Goal: Task Accomplishment & Management: Use online tool/utility

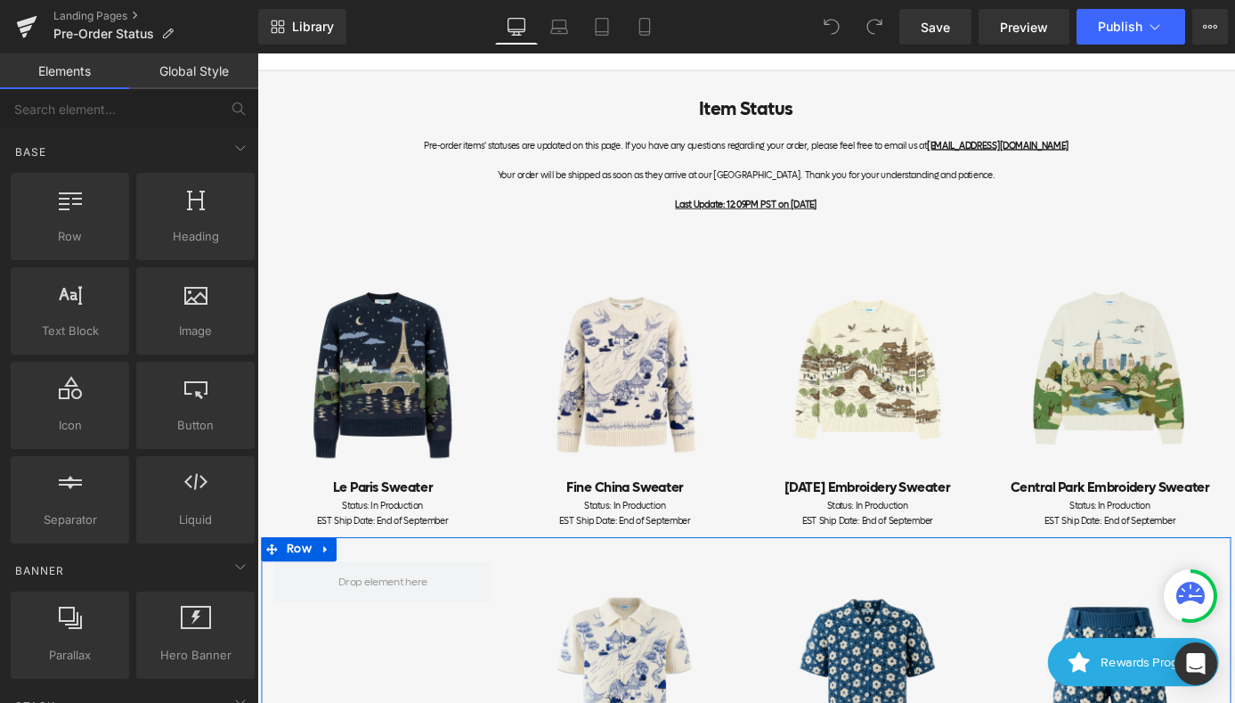
click at [427, 574] on div "Status: In Production EST Ship Date: End of September Text Block" at bounding box center [395, 560] width 240 height 32
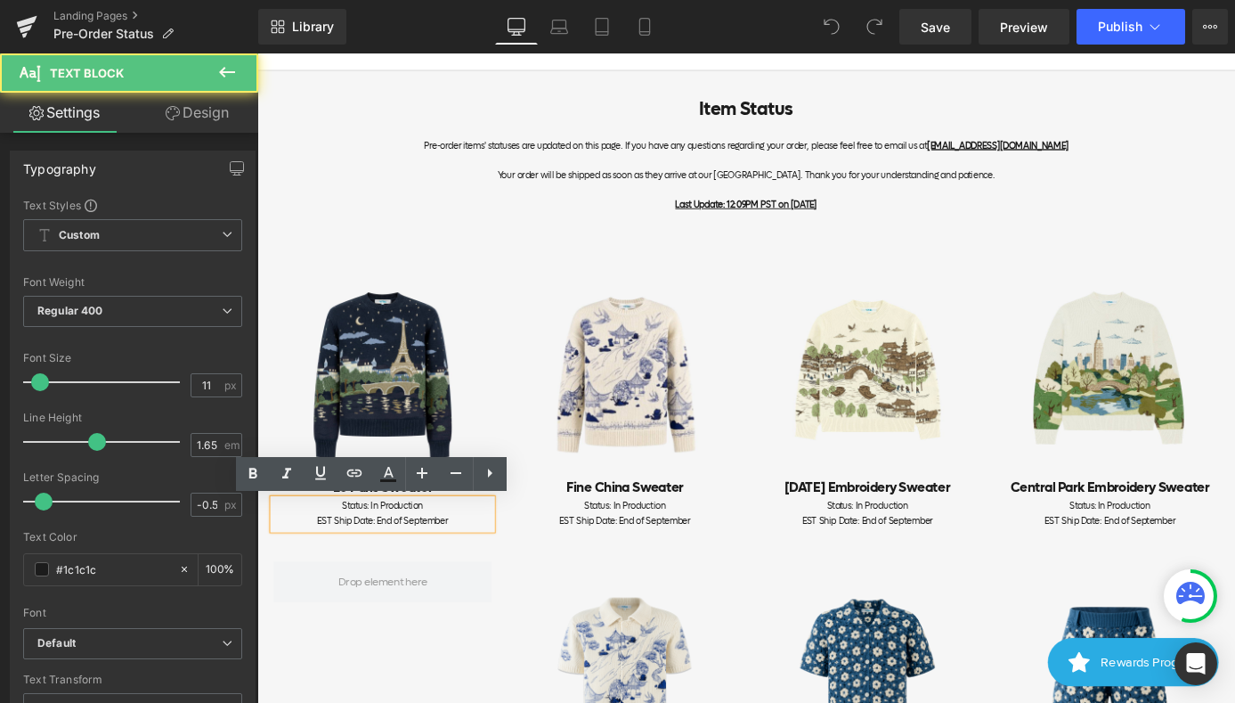
click at [463, 563] on span "EST Ship Date: End of September" at bounding box center [395, 567] width 144 height 13
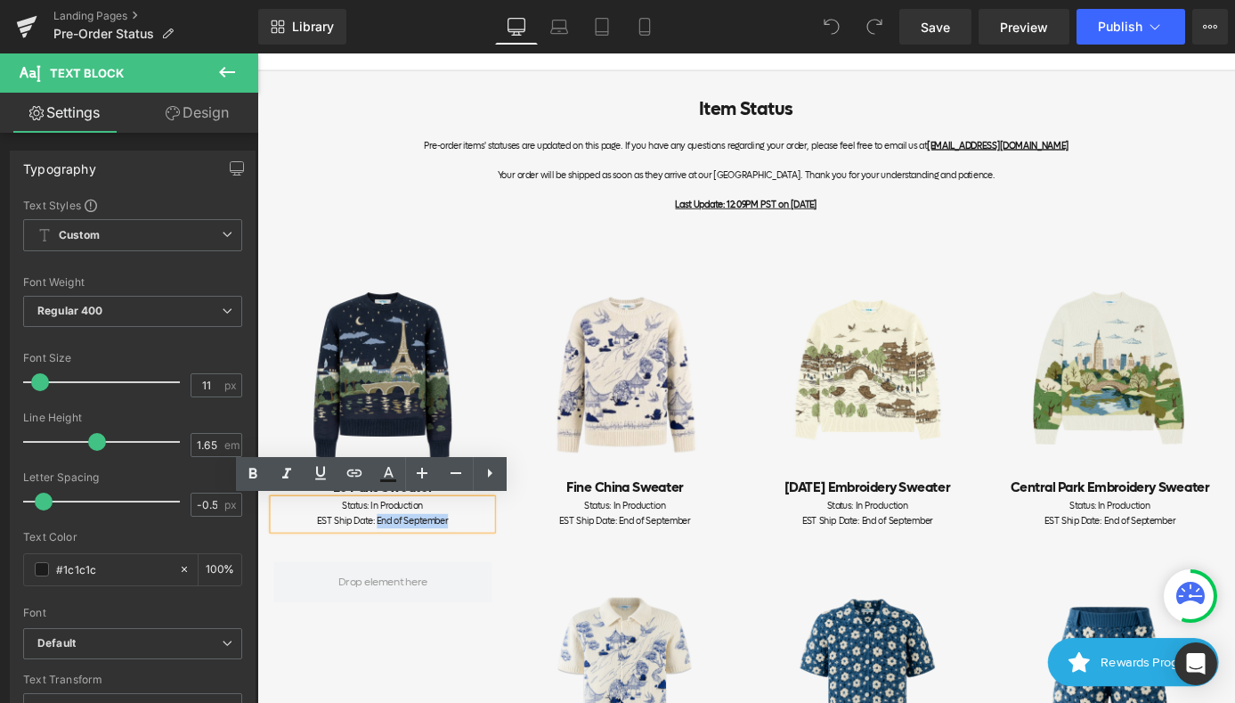
drag, startPoint x: 478, startPoint y: 568, endPoint x: 389, endPoint y: 568, distance: 89.1
click at [389, 568] on div "EST Ship Date: End of September" at bounding box center [395, 568] width 240 height 16
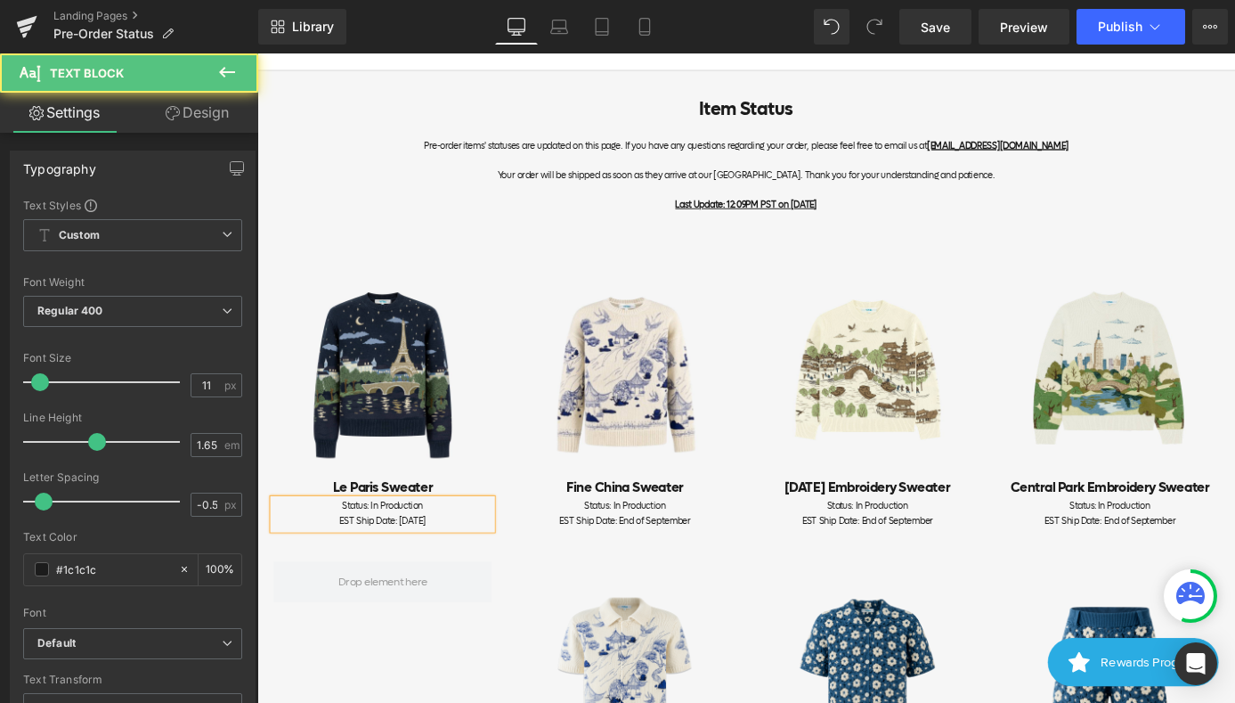
drag, startPoint x: 484, startPoint y: 562, endPoint x: 308, endPoint y: 566, distance: 176.4
click at [308, 566] on div "EST Ship Date: [DATE]" at bounding box center [395, 568] width 240 height 16
copy span "EST Ship Date: [DATE]"
click at [735, 564] on div "EST Ship Date: End of September" at bounding box center [662, 568] width 240 height 16
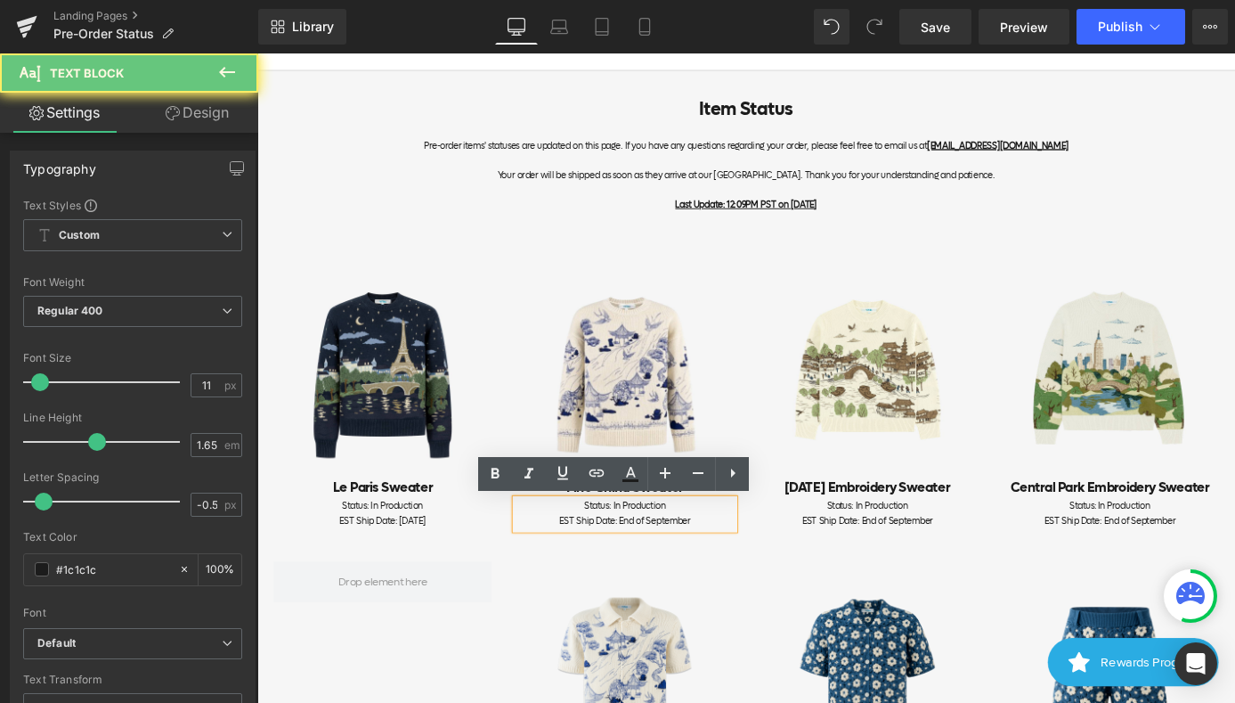
drag, startPoint x: 745, startPoint y: 564, endPoint x: 537, endPoint y: 561, distance: 207.5
click at [542, 567] on div "Status: In Production EST Ship Date: End of September" at bounding box center [662, 560] width 240 height 32
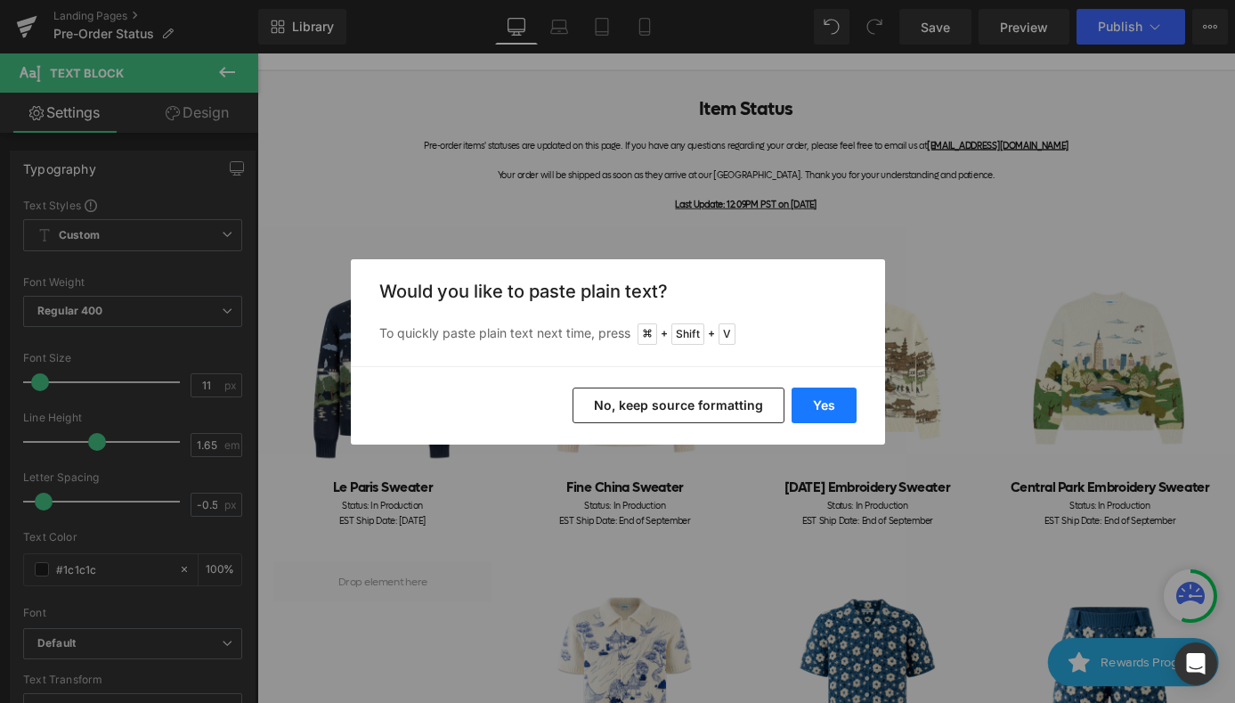
click at [811, 412] on button "Yes" at bounding box center [824, 405] width 65 height 36
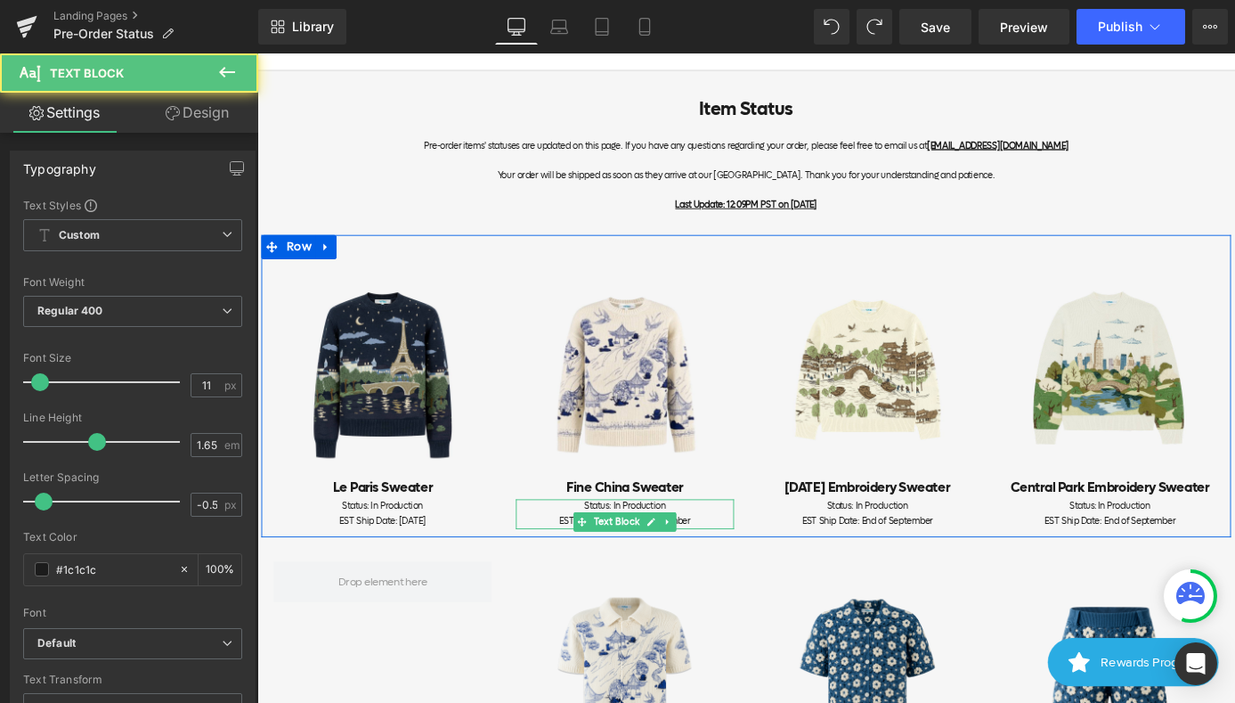
click at [744, 569] on div "EST Ship Date: End of September" at bounding box center [662, 568] width 240 height 16
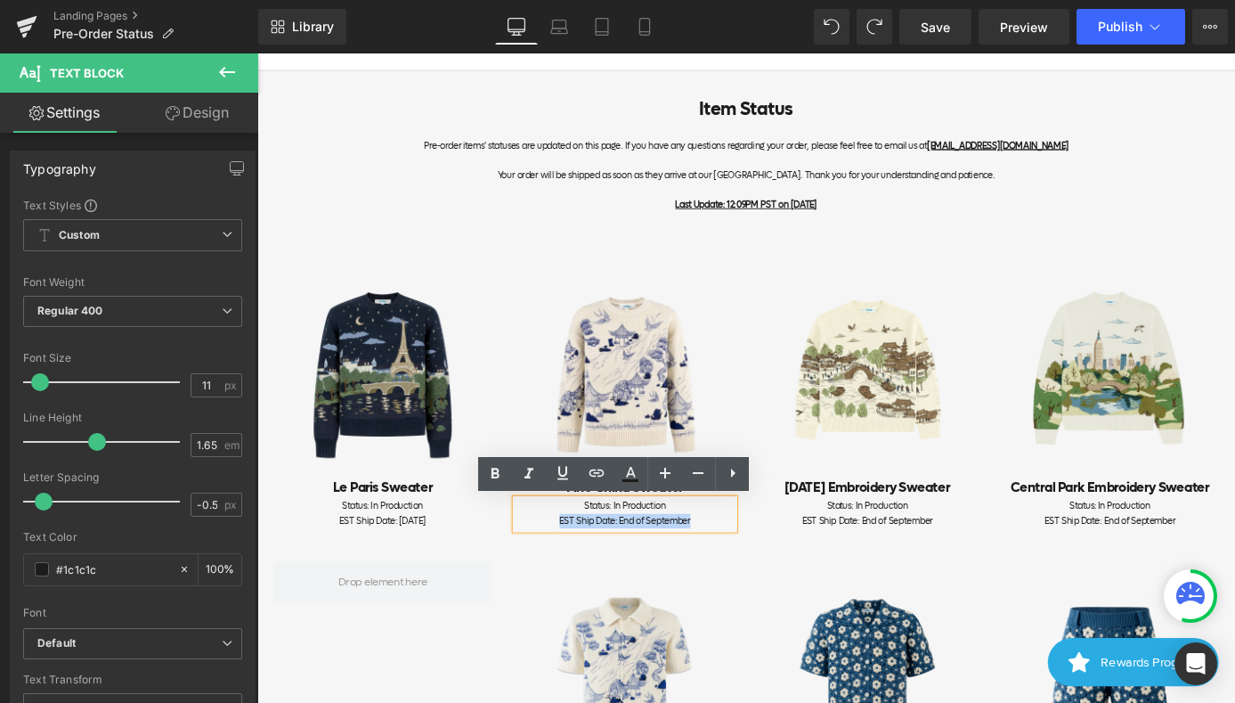
drag, startPoint x: 755, startPoint y: 569, endPoint x: 570, endPoint y: 574, distance: 185.3
click at [570, 574] on div "EST Ship Date: End of September" at bounding box center [662, 568] width 240 height 16
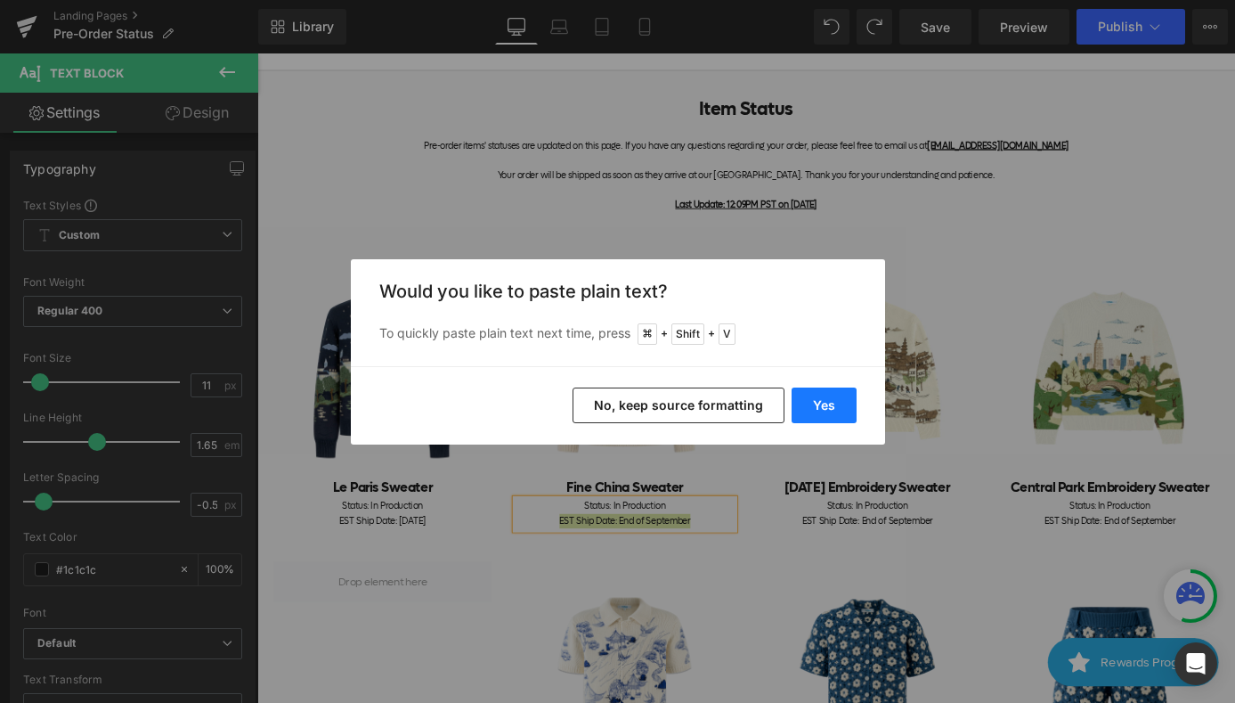
click at [837, 407] on button "Yes" at bounding box center [824, 405] width 65 height 36
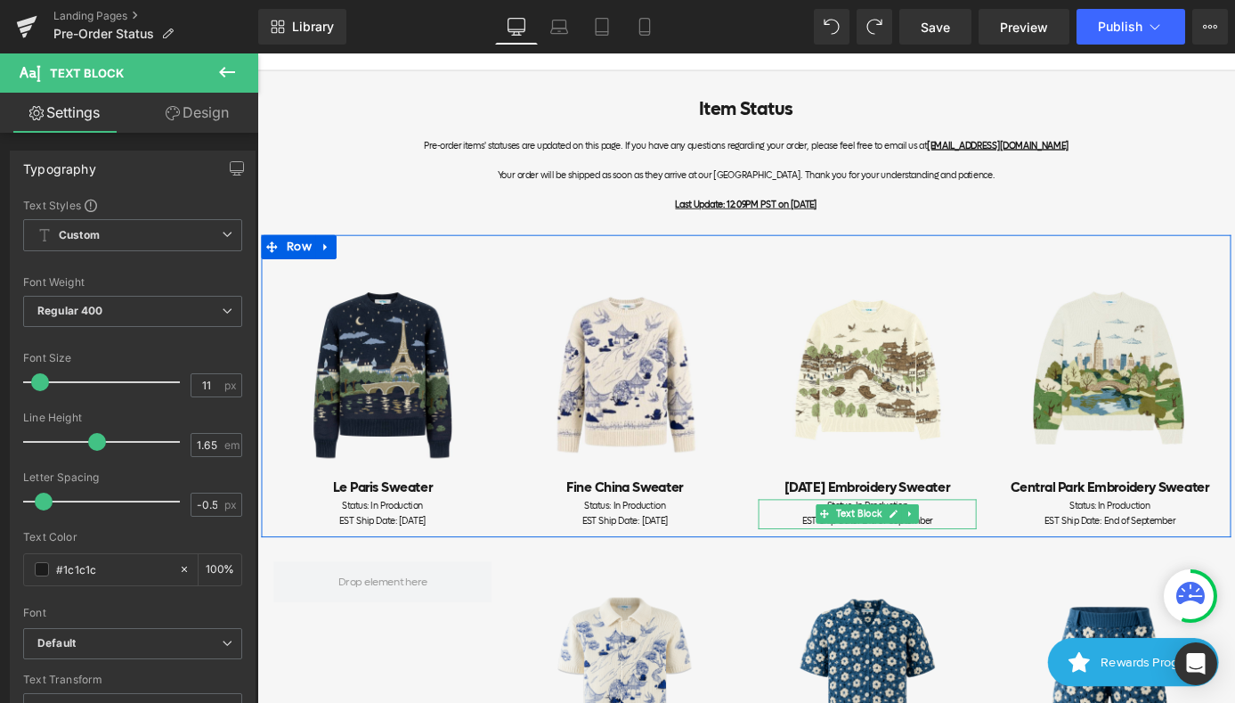
click at [1001, 570] on div "EST Ship Date: End of September" at bounding box center [930, 568] width 240 height 16
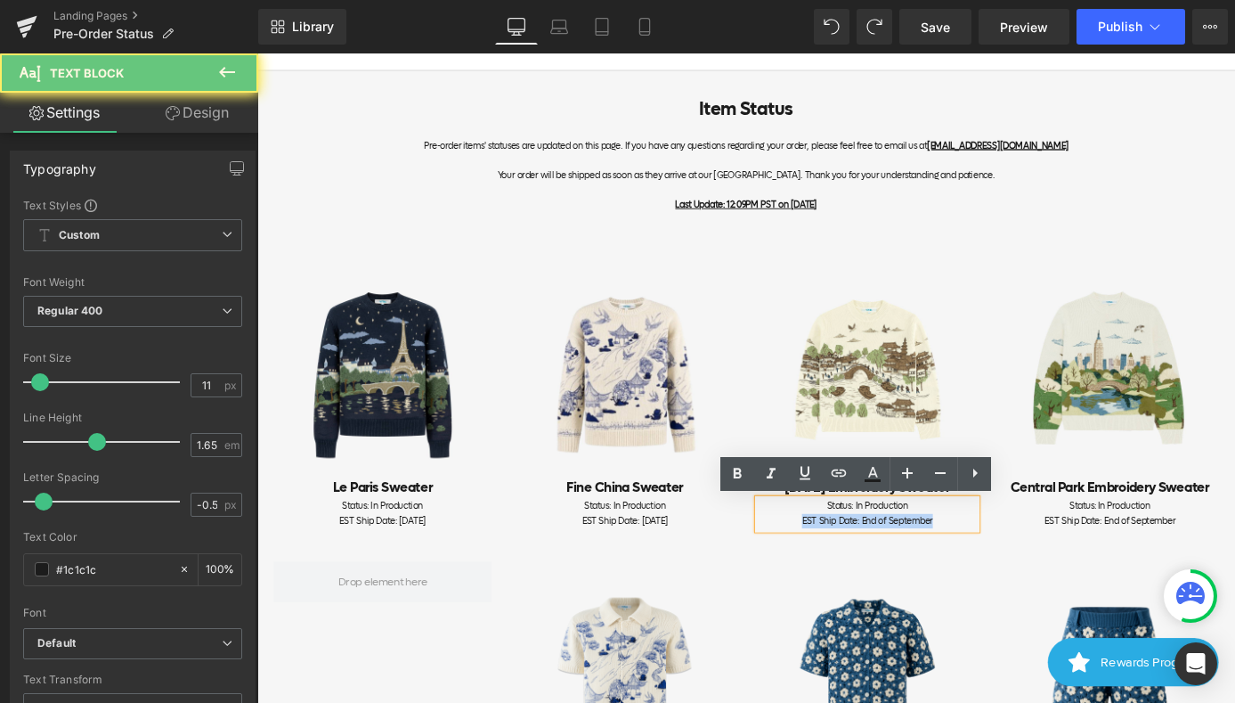
drag, startPoint x: 986, startPoint y: 574, endPoint x: 818, endPoint y: 574, distance: 167.4
click at [818, 574] on div "EST Ship Date: End of September" at bounding box center [930, 568] width 240 height 16
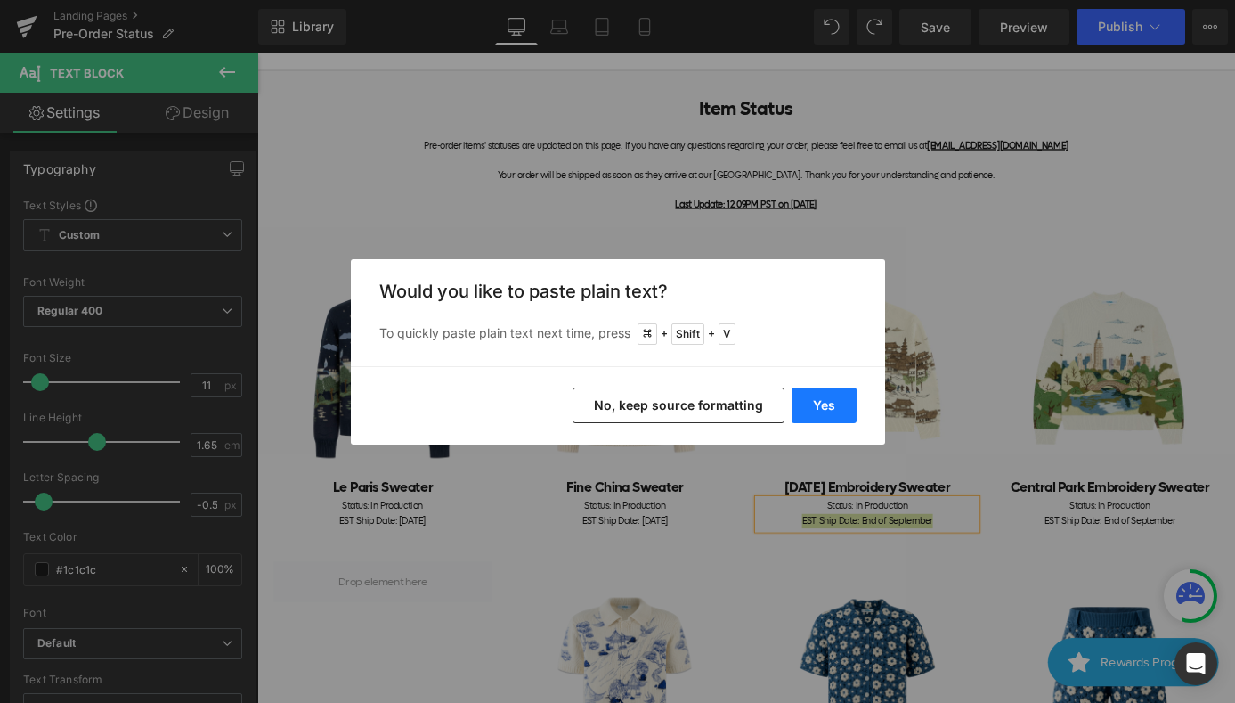
click at [841, 411] on button "Yes" at bounding box center [824, 405] width 65 height 36
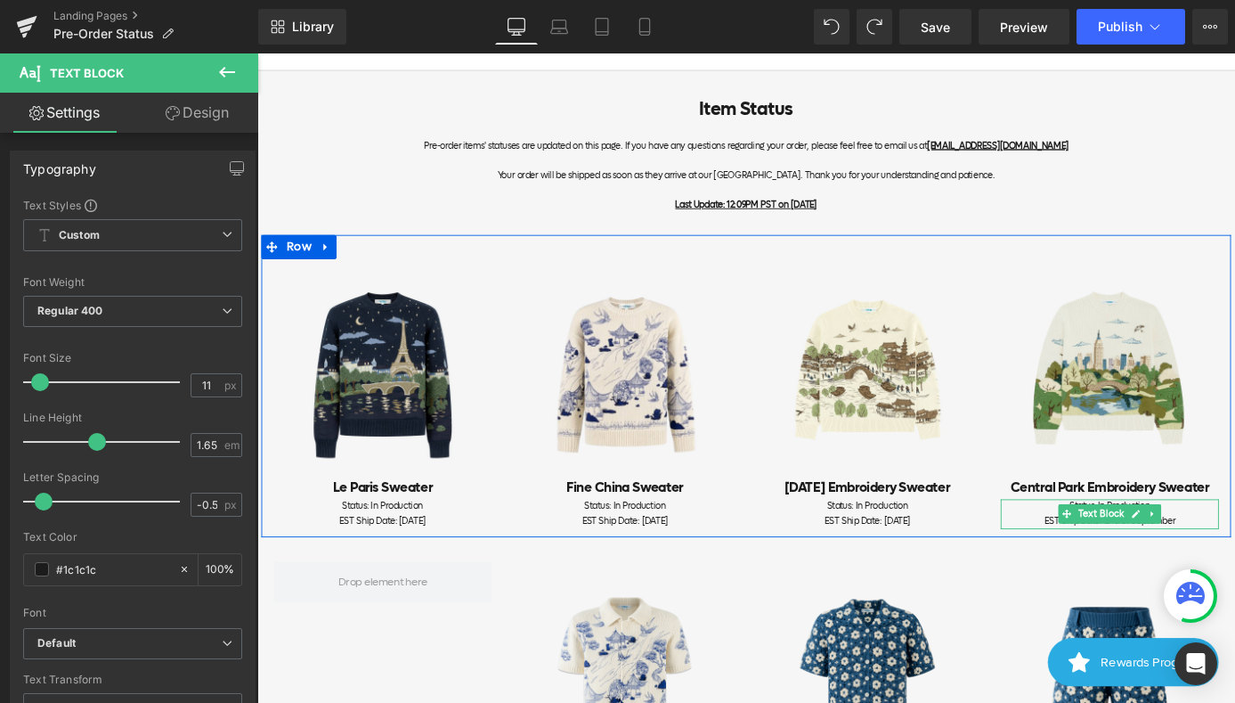
click at [1234, 560] on div "EST Ship Date: End of September" at bounding box center [1197, 568] width 240 height 16
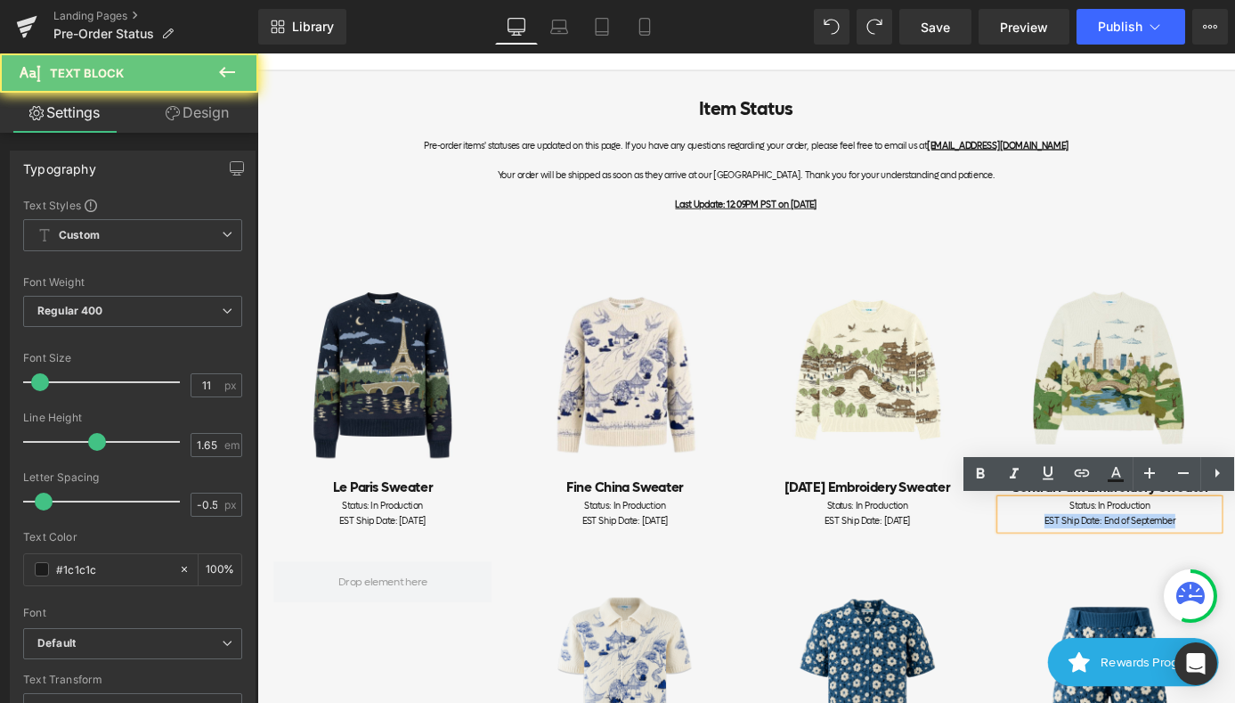
drag, startPoint x: 1276, startPoint y: 569, endPoint x: 1080, endPoint y: 569, distance: 195.9
click at [1080, 569] on div "EST Ship Date: End of September" at bounding box center [1197, 568] width 240 height 16
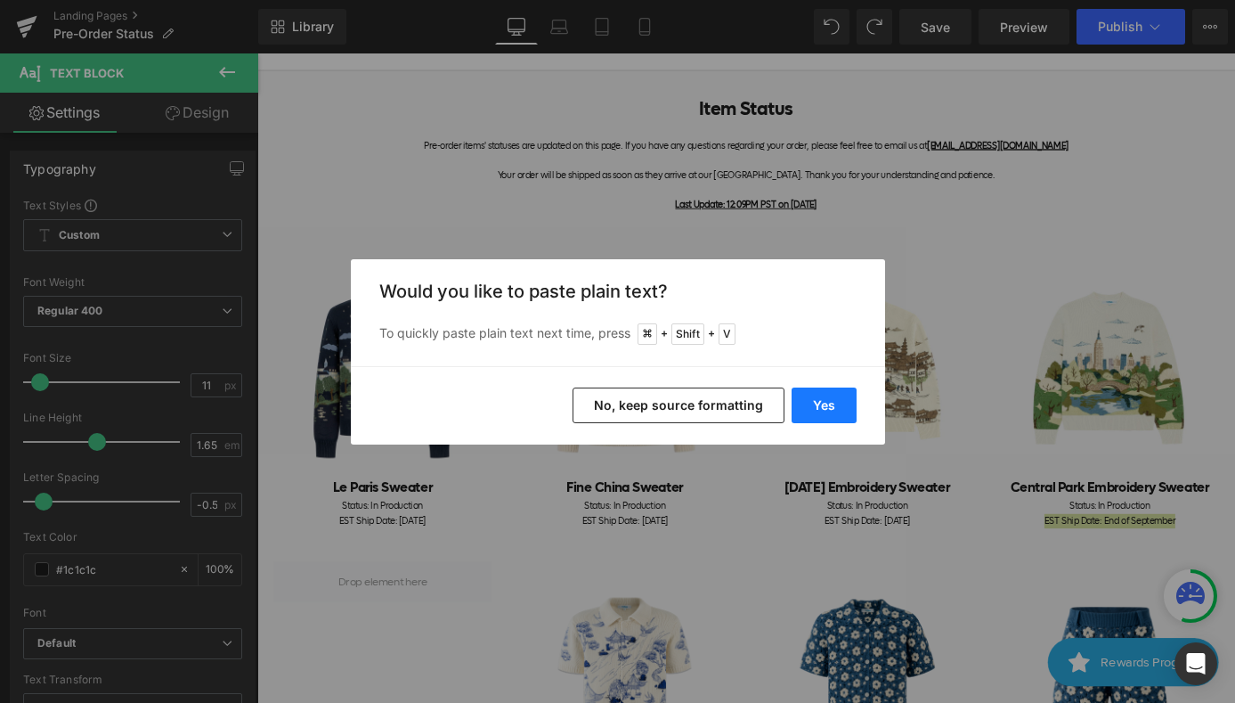
click at [820, 395] on button "Yes" at bounding box center [824, 405] width 65 height 36
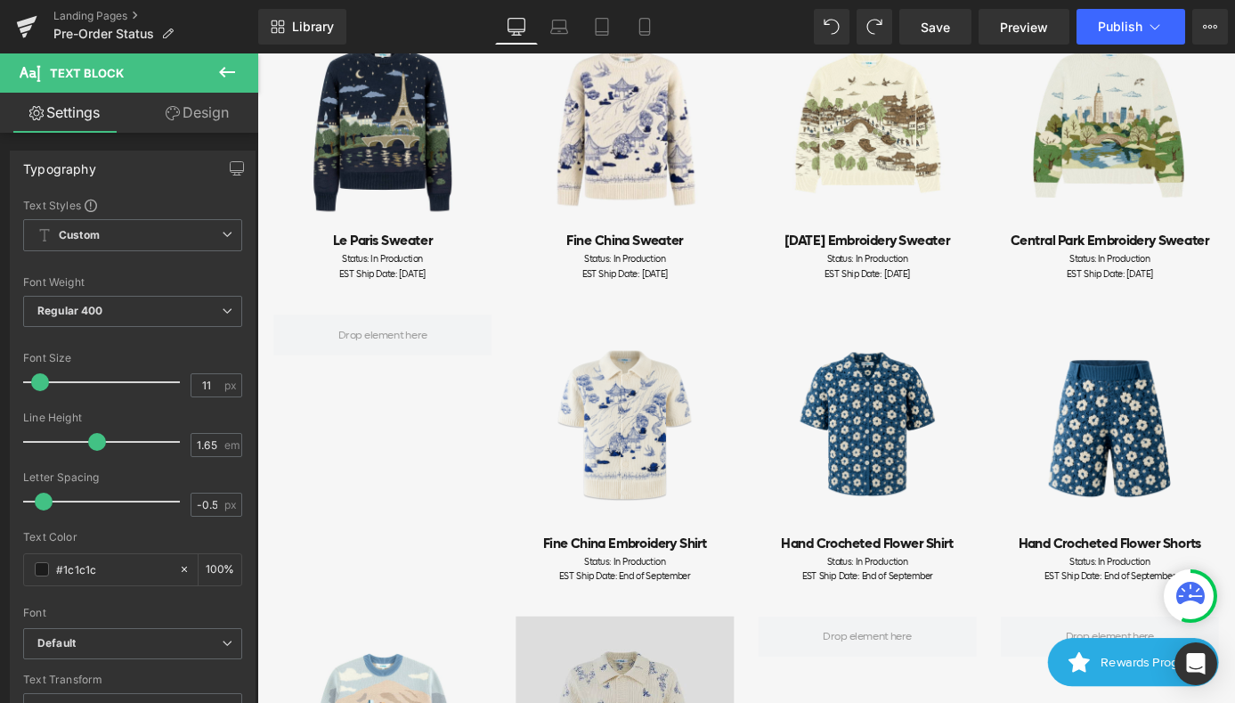
scroll to position [380, 0]
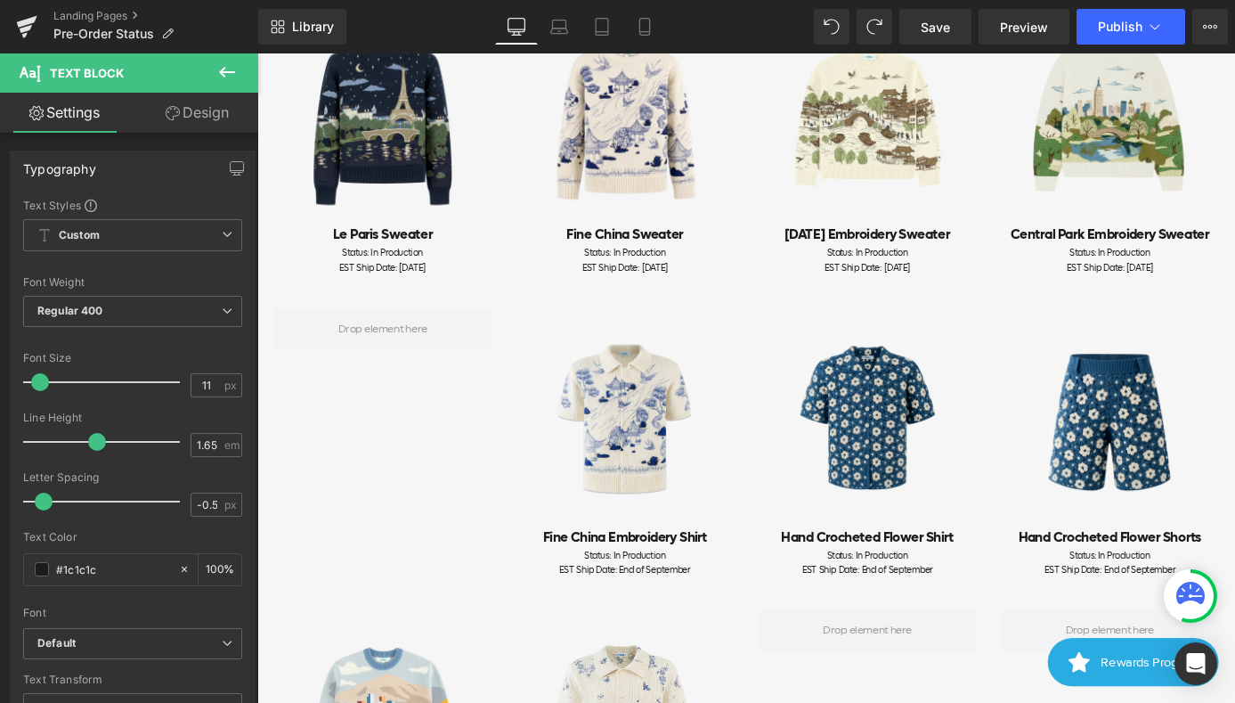
click at [725, 618] on span "EST Ship Date: End of September" at bounding box center [662, 621] width 144 height 13
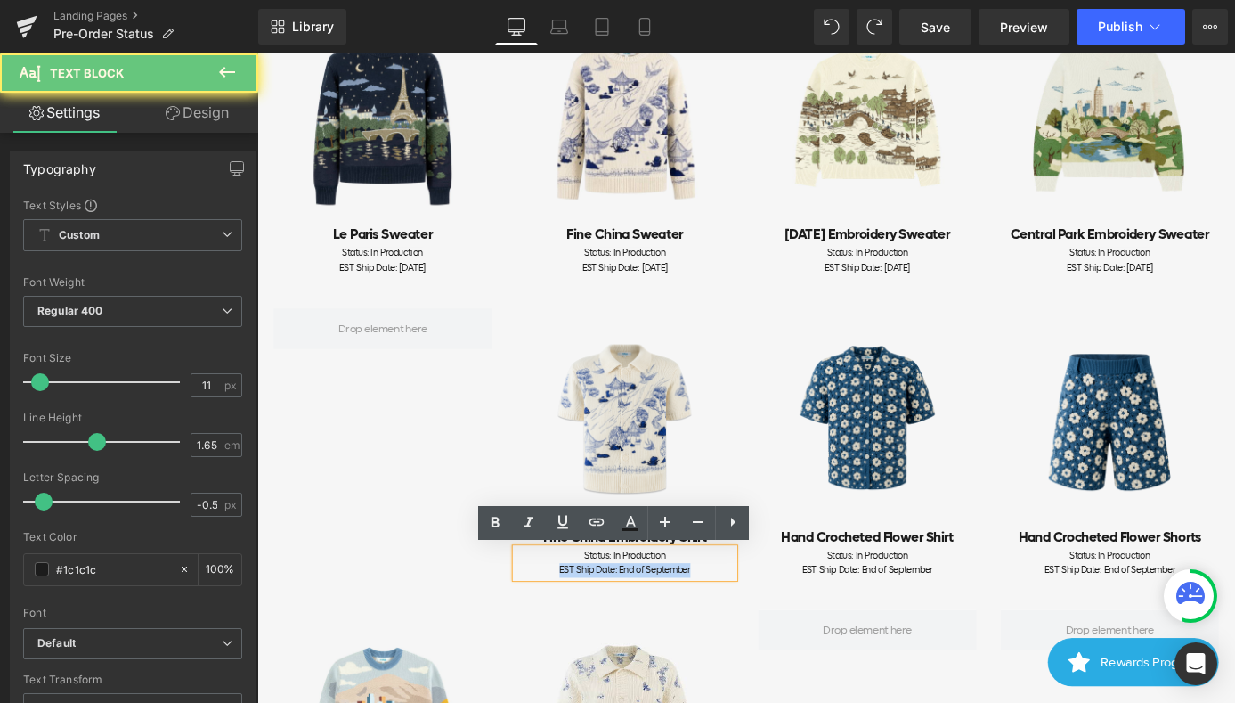
drag, startPoint x: 744, startPoint y: 618, endPoint x: 541, endPoint y: 618, distance: 202.2
click at [542, 618] on div "Status: In Production EST Ship Date: End of September" at bounding box center [662, 614] width 240 height 32
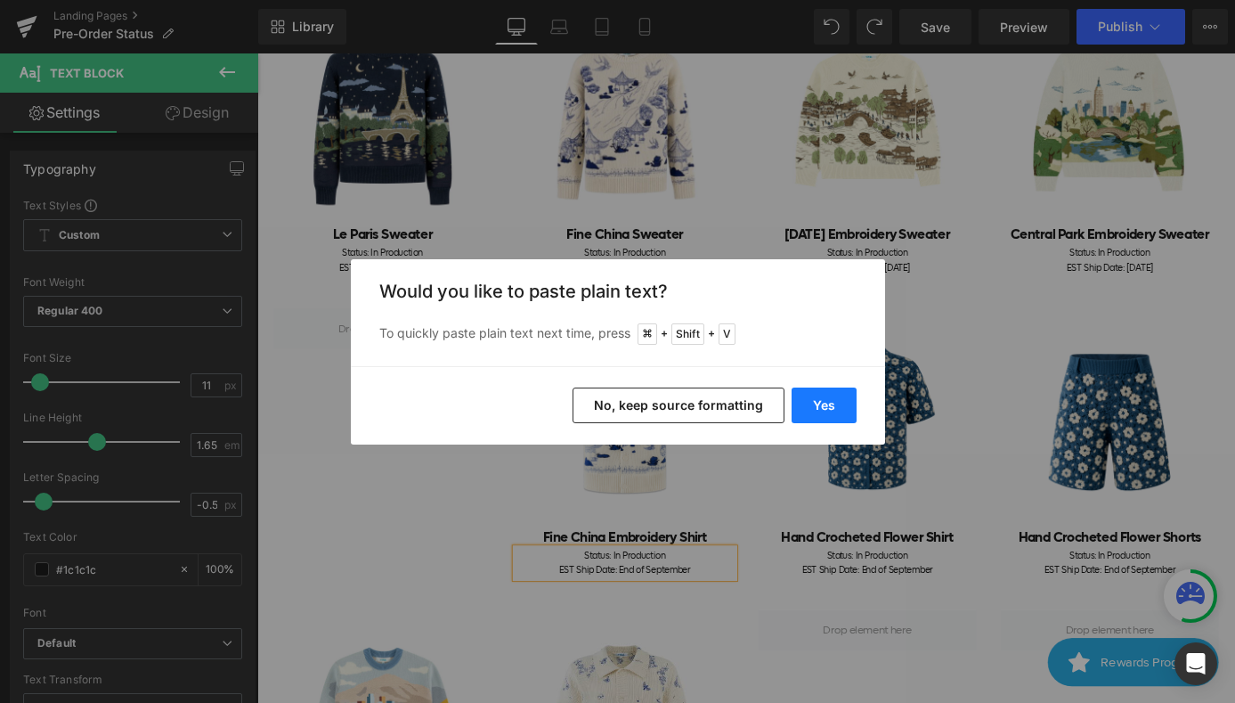
click at [810, 418] on button "Yes" at bounding box center [824, 405] width 65 height 36
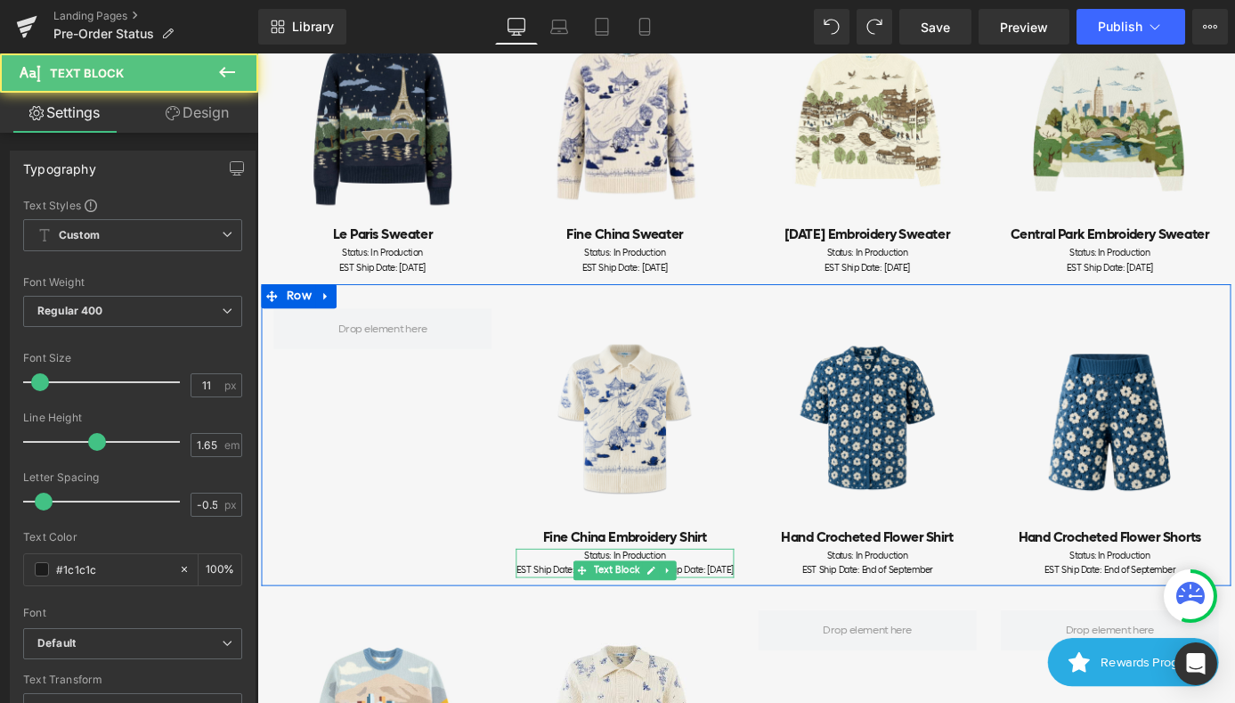
drag, startPoint x: 745, startPoint y: 635, endPoint x: 548, endPoint y: 625, distance: 197.1
click at [548, 625] on div "EST Ship Date: End of SeptemberEST Ship Date: [DATE]" at bounding box center [662, 623] width 240 height 16
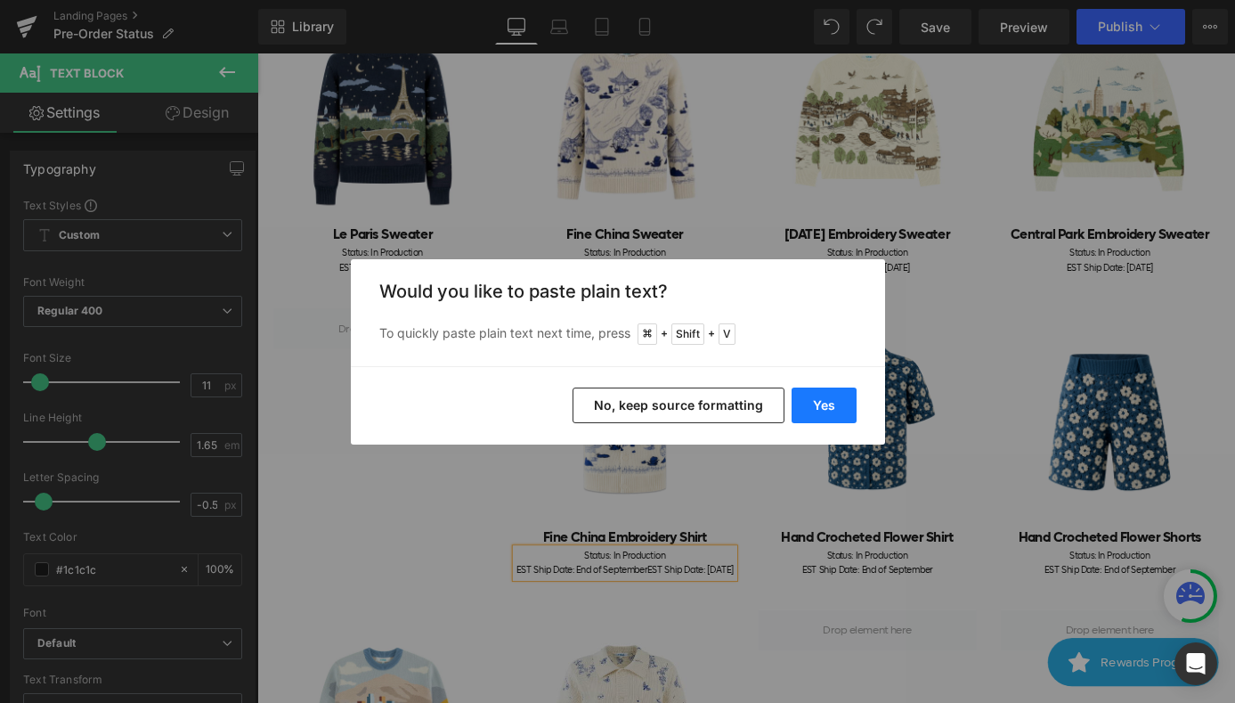
click at [832, 397] on button "Yes" at bounding box center [824, 405] width 65 height 36
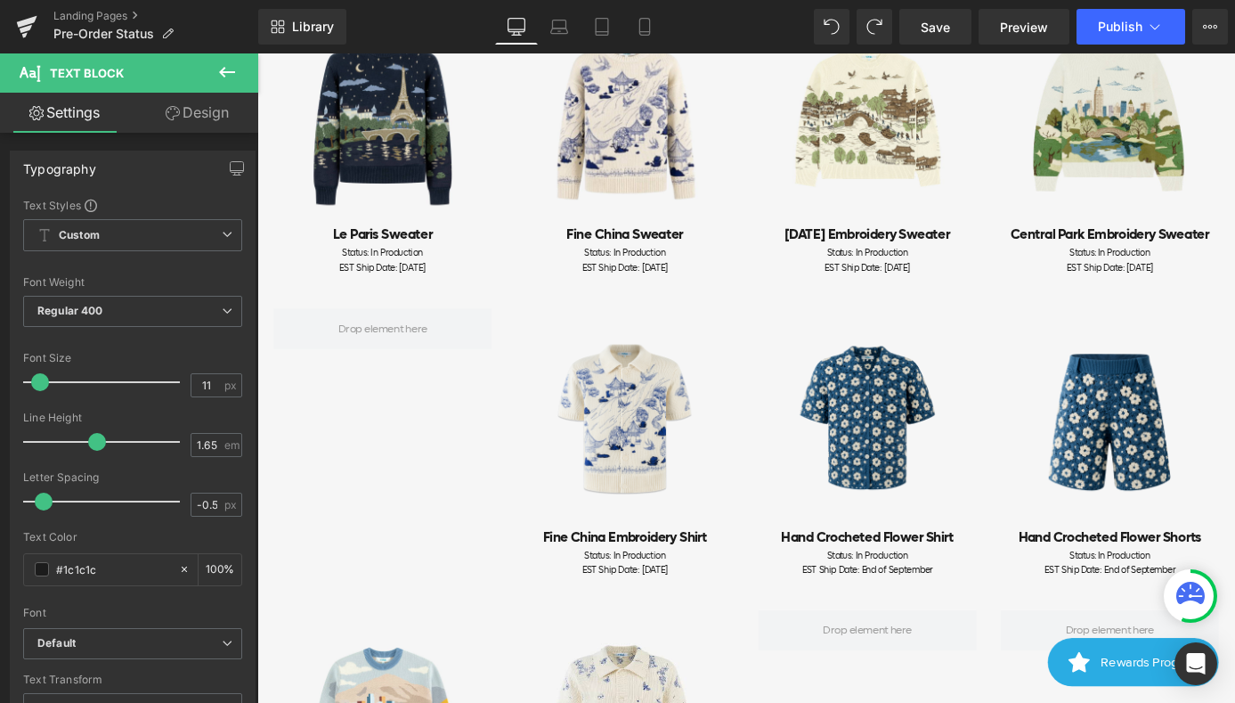
click at [1001, 623] on div "EST Ship Date: End of September" at bounding box center [930, 623] width 240 height 16
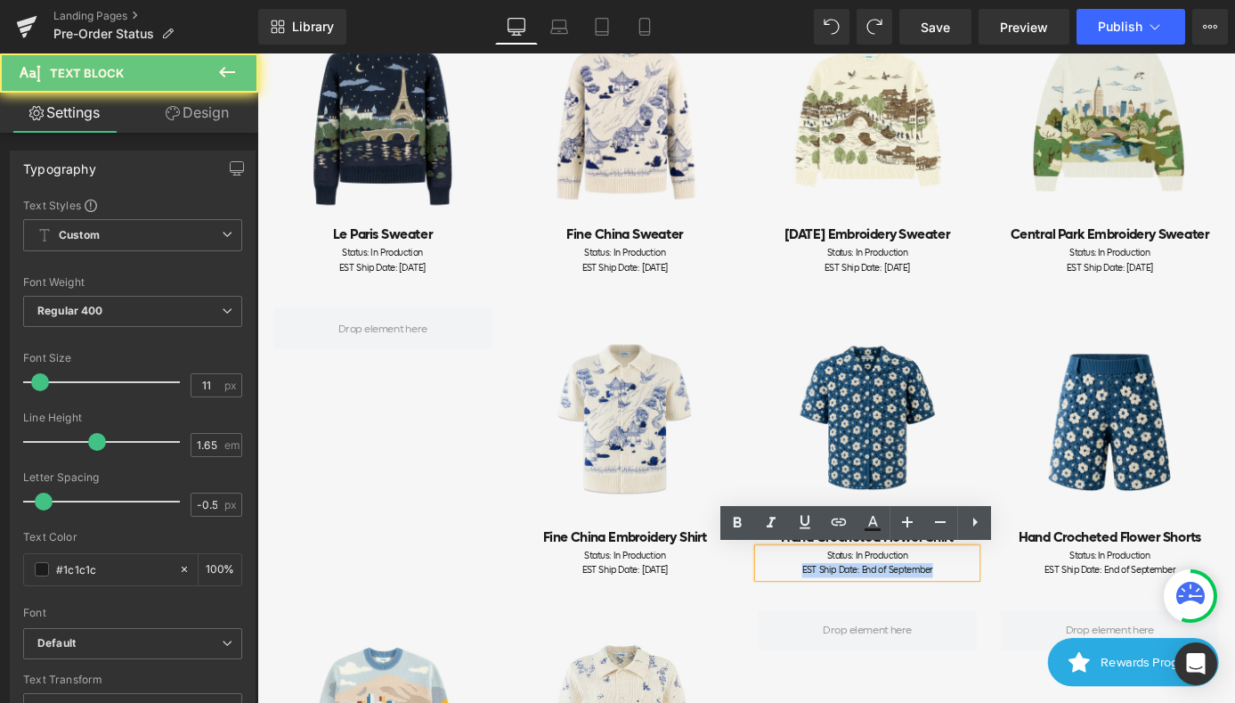
drag, startPoint x: 1015, startPoint y: 623, endPoint x: 830, endPoint y: 623, distance: 185.2
click at [830, 623] on div "EST Ship Date: End of September" at bounding box center [930, 623] width 240 height 16
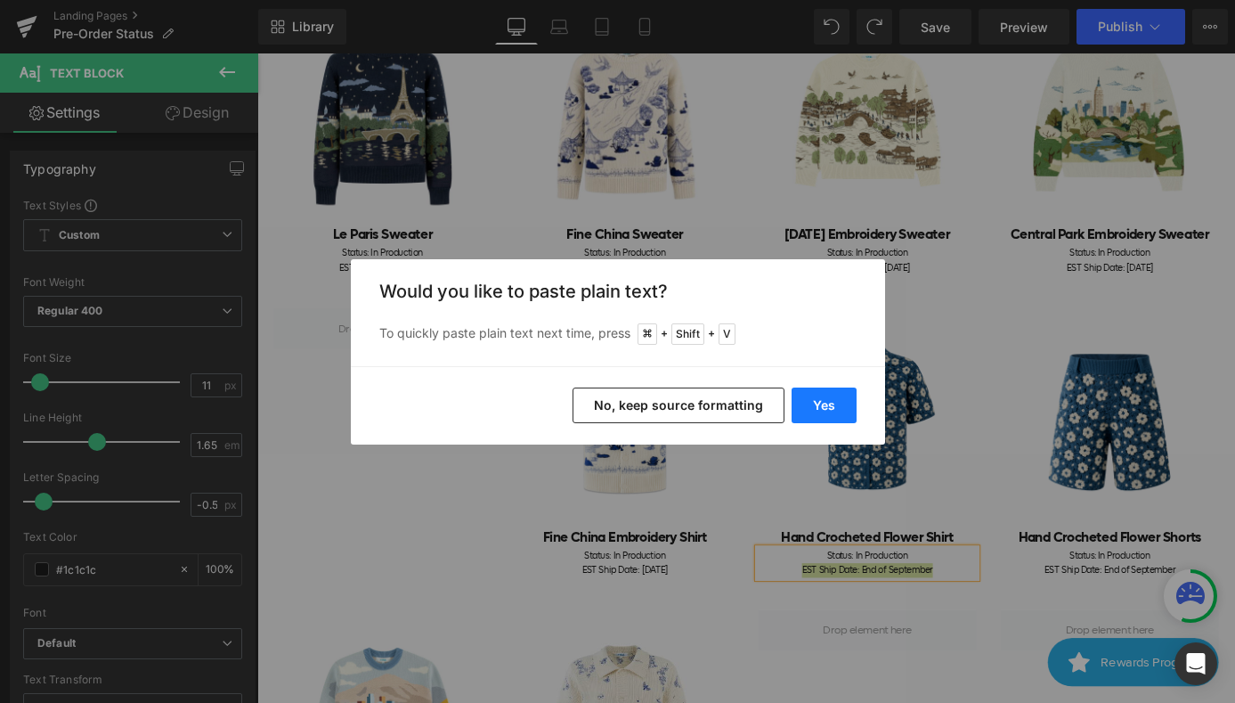
click at [826, 399] on button "Yes" at bounding box center [824, 405] width 65 height 36
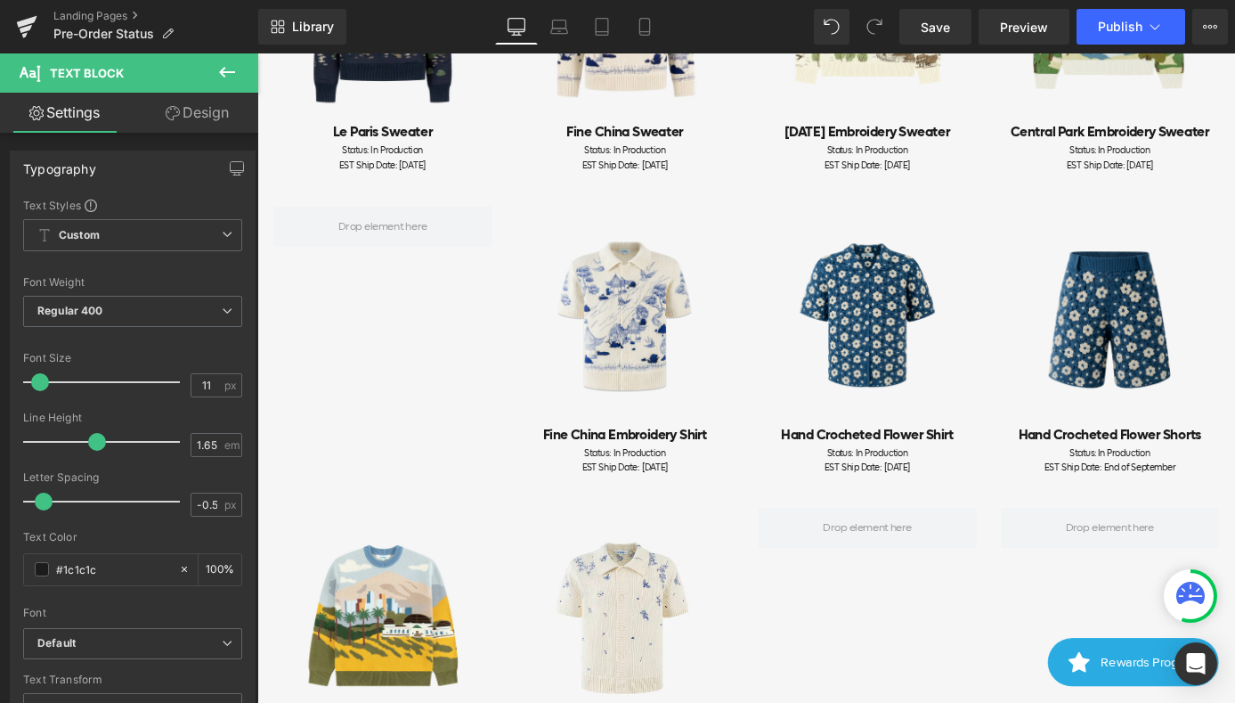
scroll to position [692, 0]
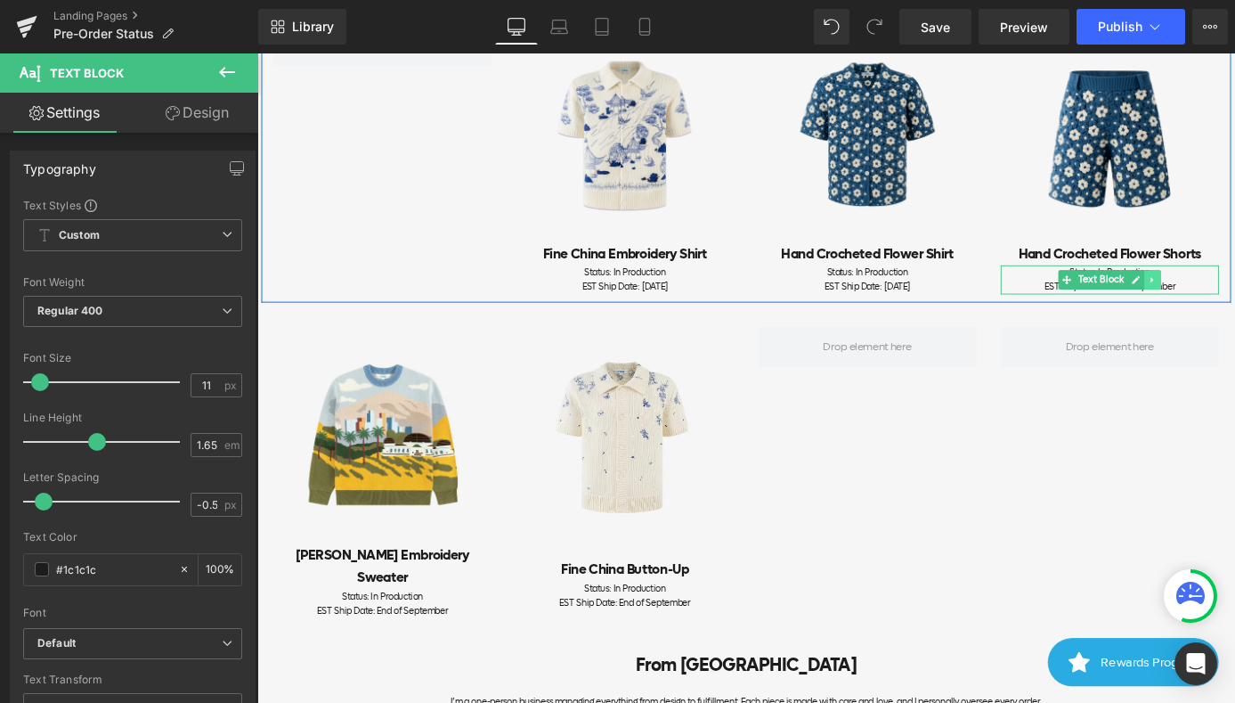
click at [1234, 308] on link at bounding box center [1244, 302] width 19 height 21
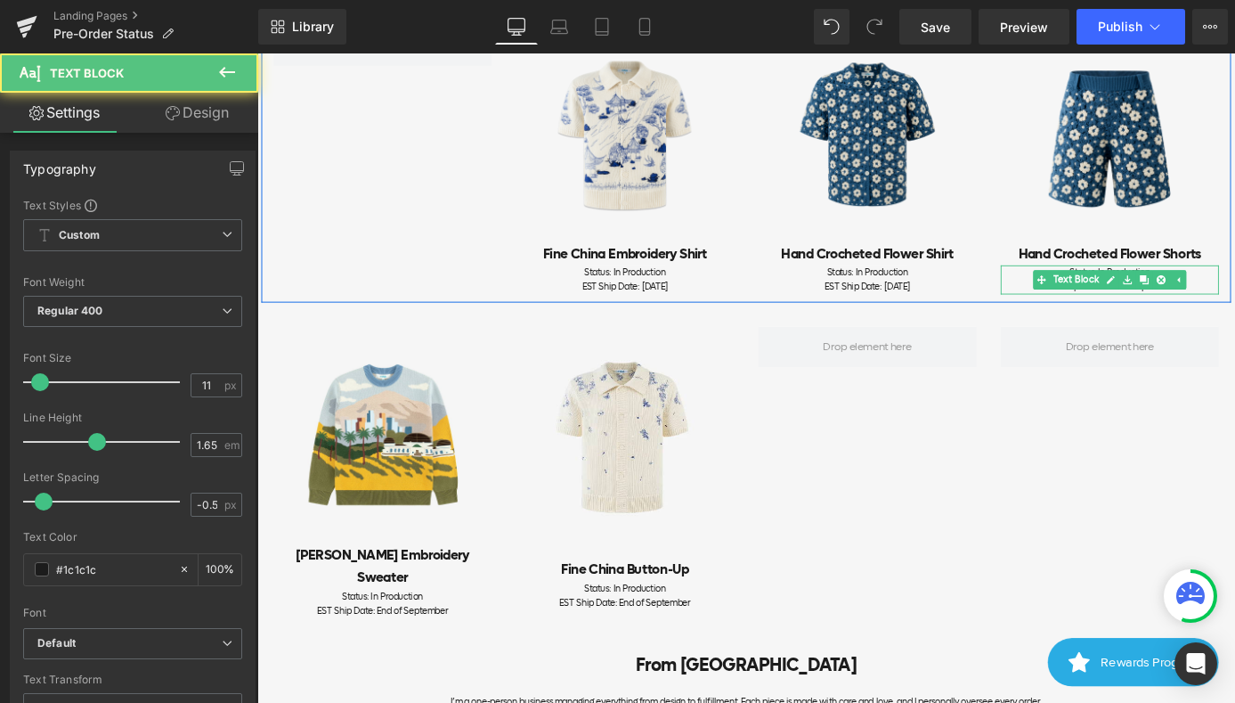
click at [1234, 304] on div "EST Ship Date: End of September" at bounding box center [1197, 311] width 240 height 16
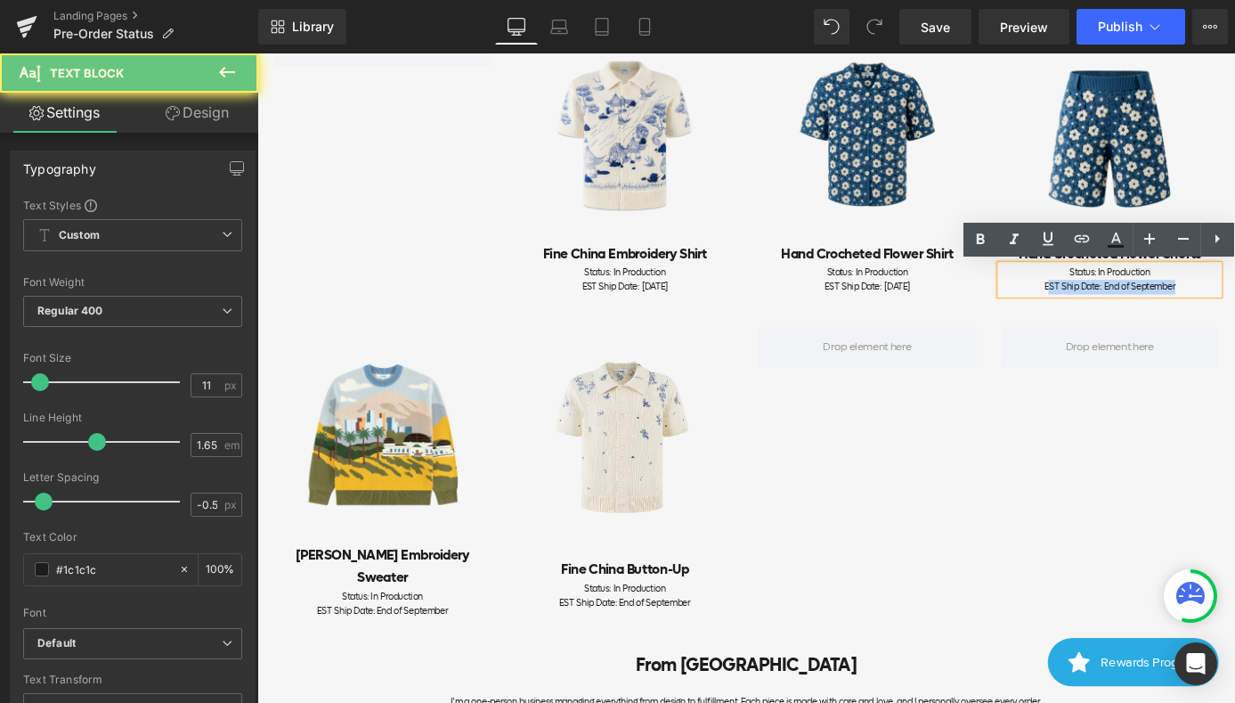
drag, startPoint x: 1295, startPoint y: 310, endPoint x: 1133, endPoint y: 310, distance: 162.1
click at [1133, 310] on div "EST Ship Date: End of September" at bounding box center [1197, 311] width 240 height 16
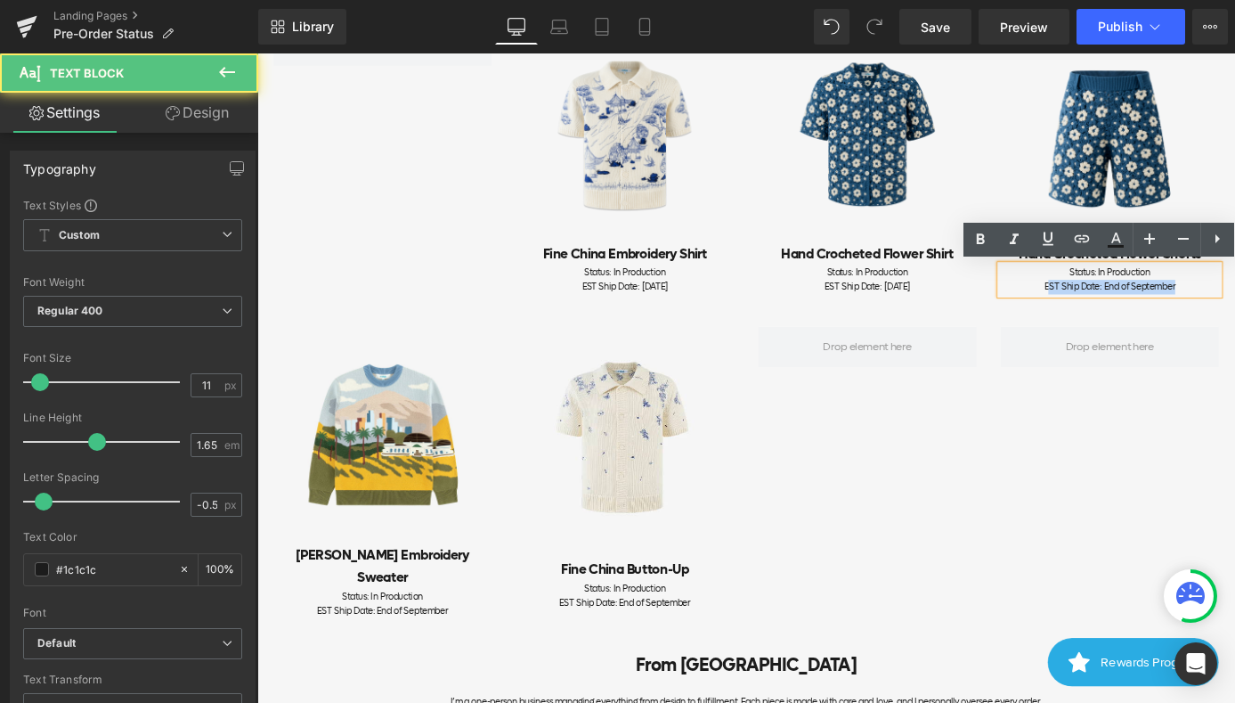
click at [1231, 315] on span "EST Ship Date: End of September" at bounding box center [1197, 310] width 144 height 13
drag, startPoint x: 1281, startPoint y: 311, endPoint x: 1076, endPoint y: 312, distance: 204.8
click at [1077, 312] on div "Status: In Production EST Ship Date: End of September" at bounding box center [1197, 303] width 240 height 32
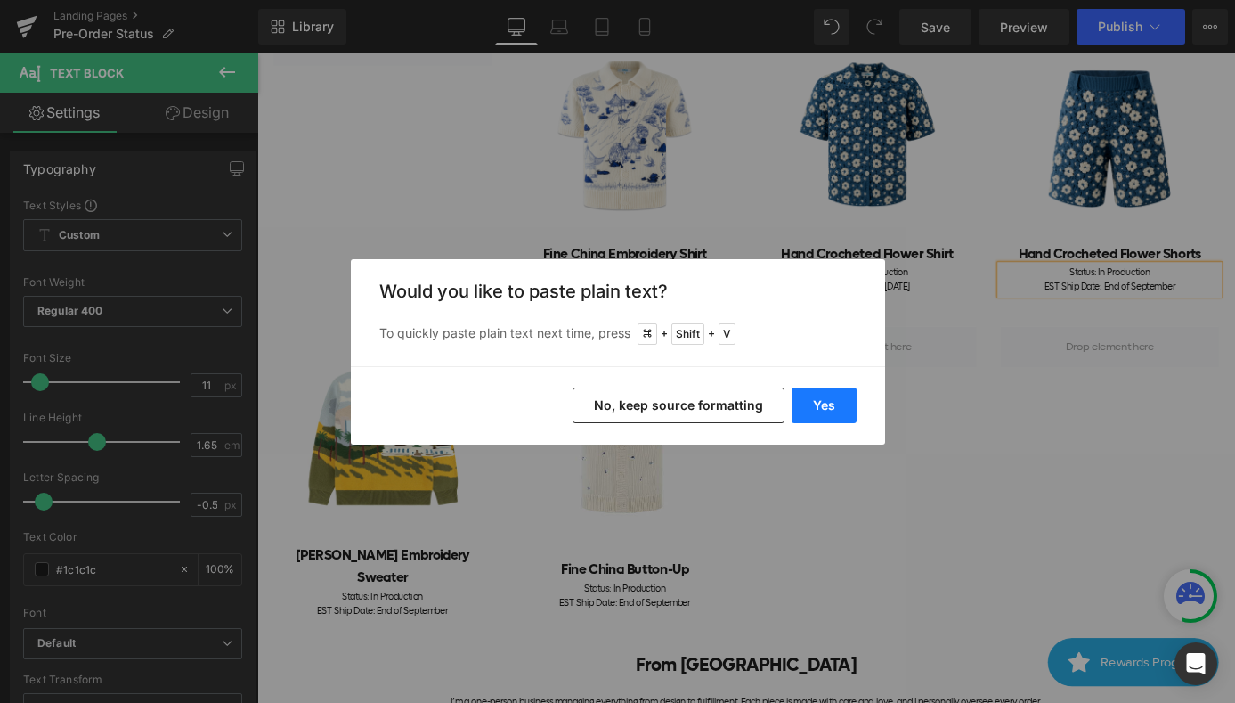
click at [834, 411] on button "Yes" at bounding box center [824, 405] width 65 height 36
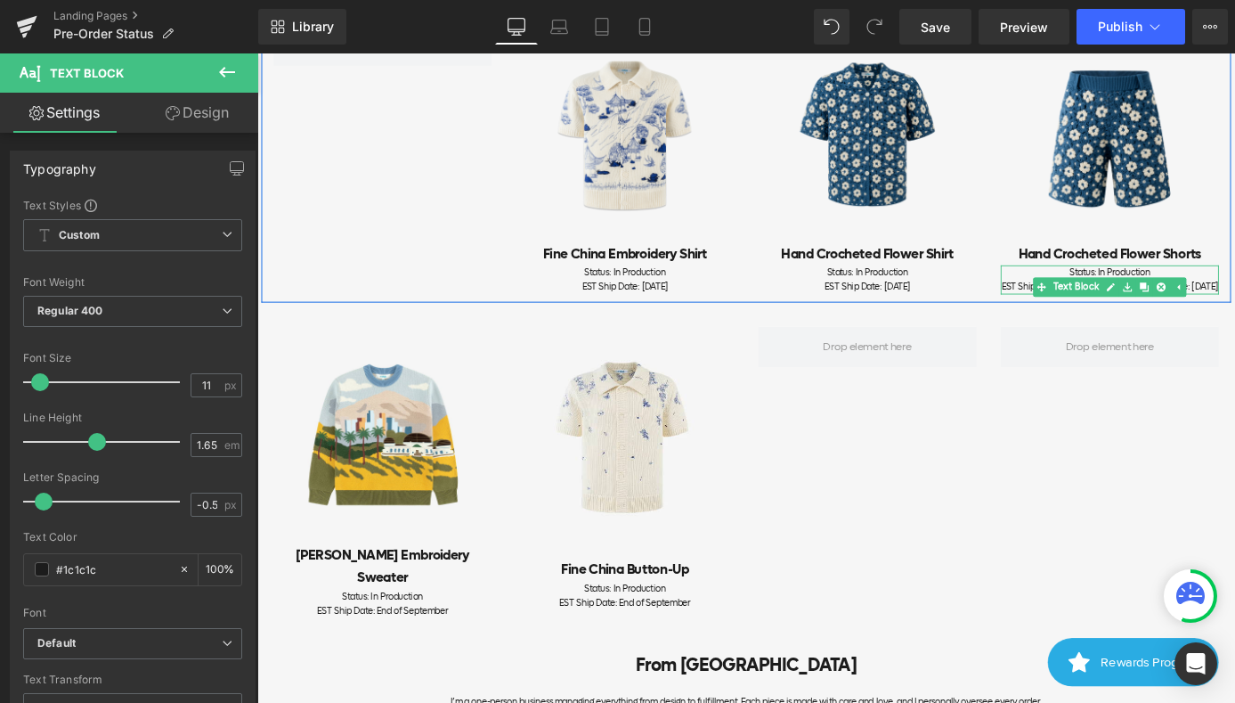
click at [1234, 319] on div "EST Ship Date: End of SeptemberEST Ship Date: [DATE]" at bounding box center [1197, 311] width 240 height 16
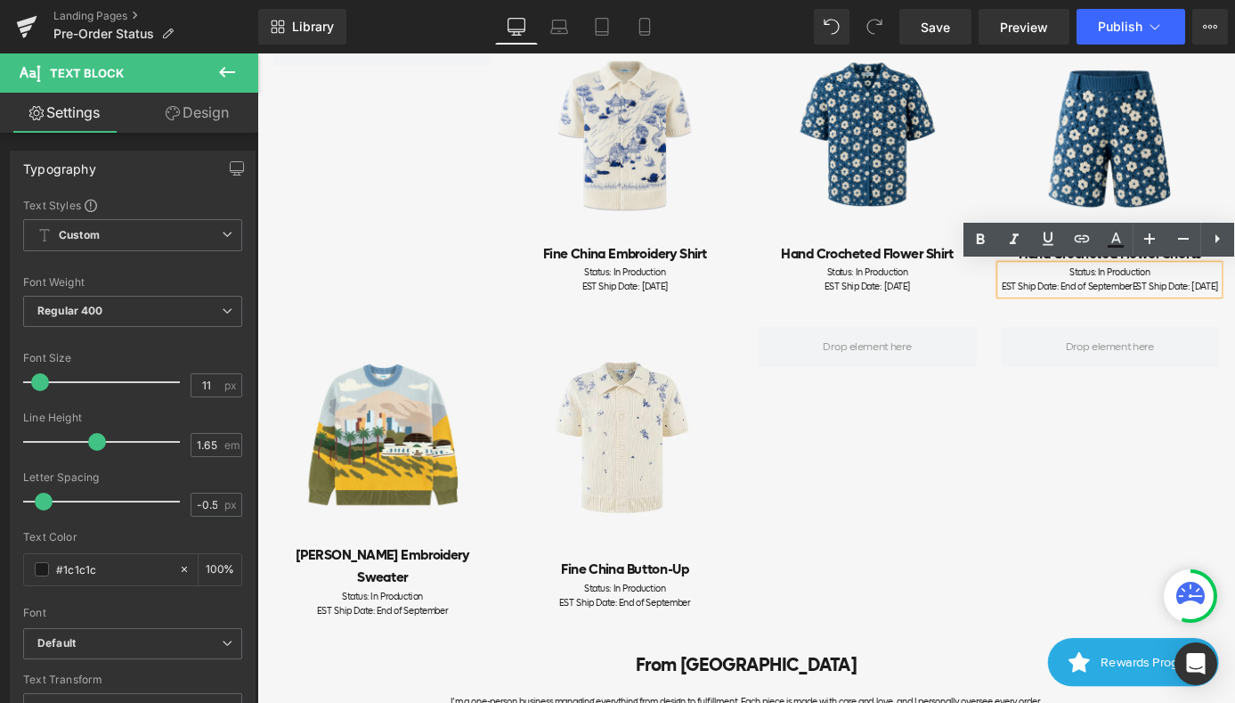
drag, startPoint x: 1272, startPoint y: 321, endPoint x: 1084, endPoint y: 313, distance: 188.0
click at [1084, 313] on div "EST Ship Date: End of SeptemberEST Ship Date: [DATE]" at bounding box center [1197, 311] width 240 height 16
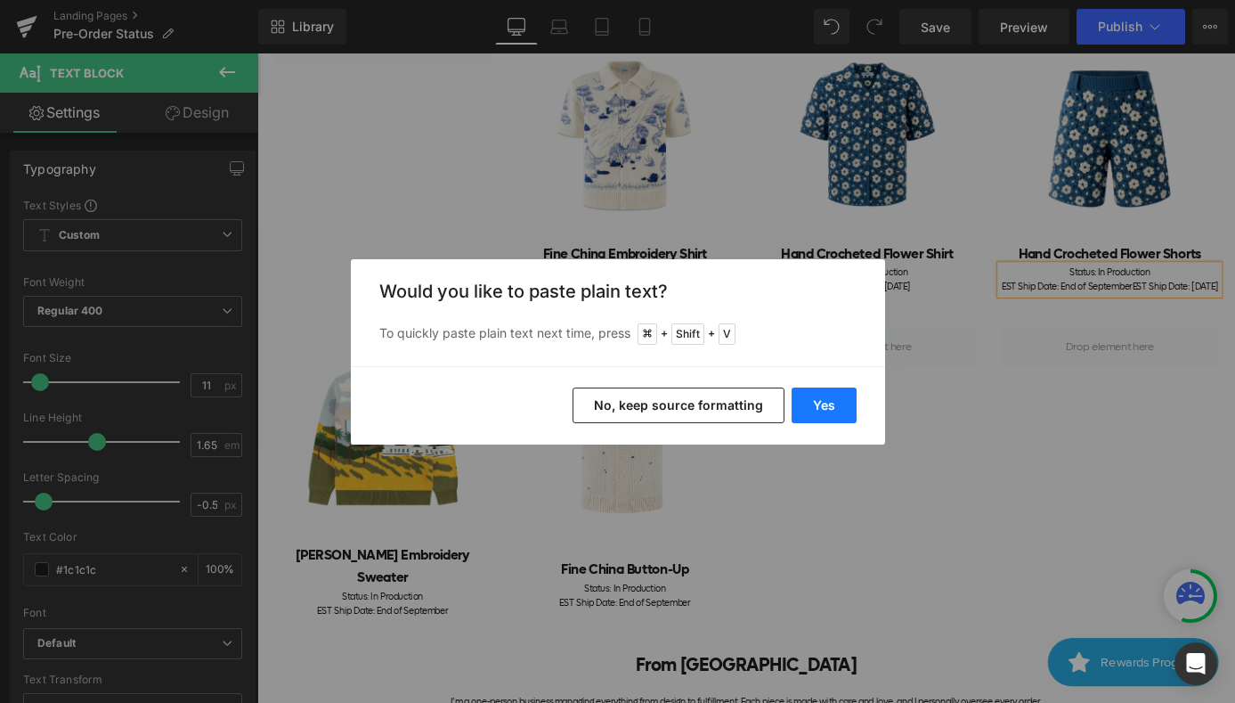
click at [824, 404] on button "Yes" at bounding box center [824, 405] width 65 height 36
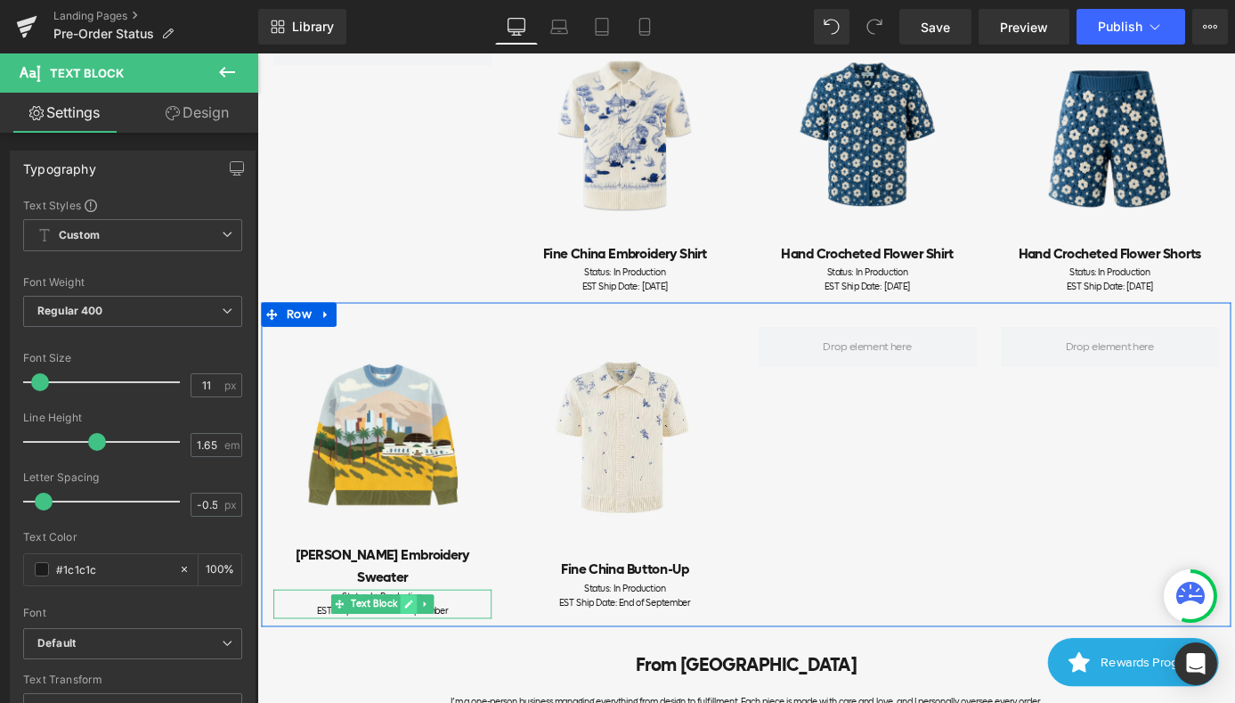
click at [426, 655] on icon at bounding box center [424, 660] width 10 height 11
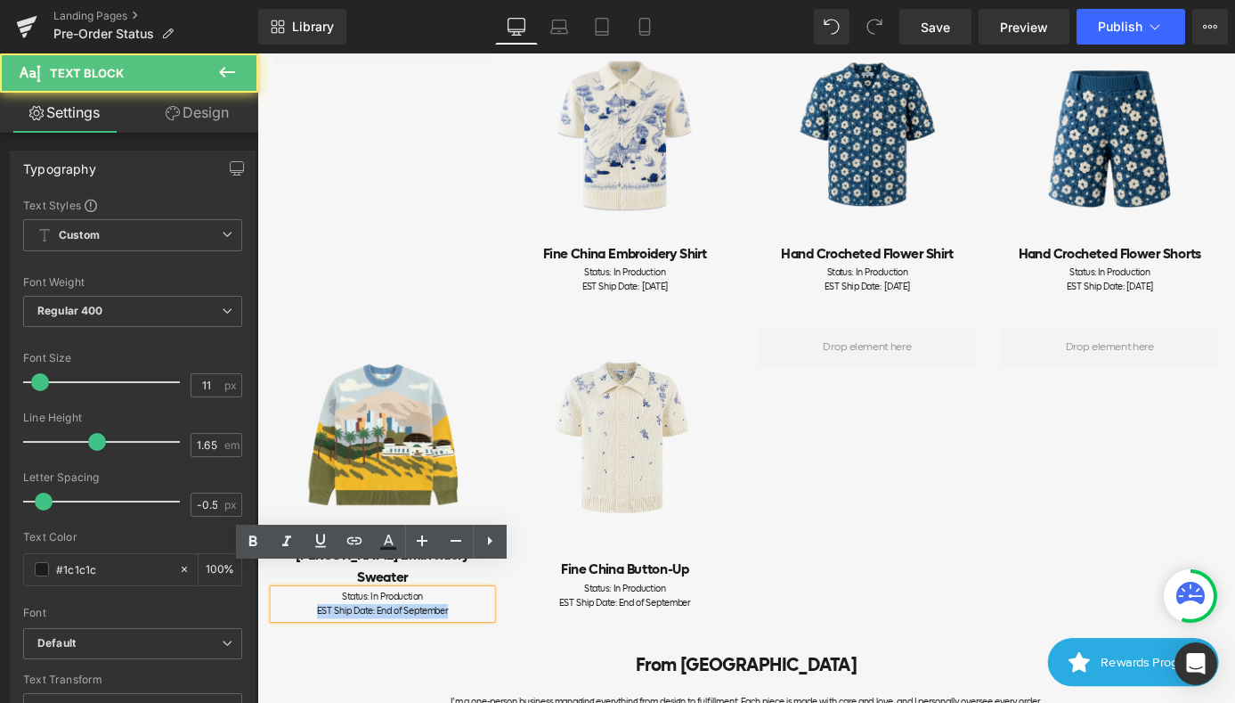
drag, startPoint x: 357, startPoint y: 639, endPoint x: 281, endPoint y: 639, distance: 75.7
click at [281, 660] on div "EST Ship Date: End of September" at bounding box center [395, 668] width 240 height 16
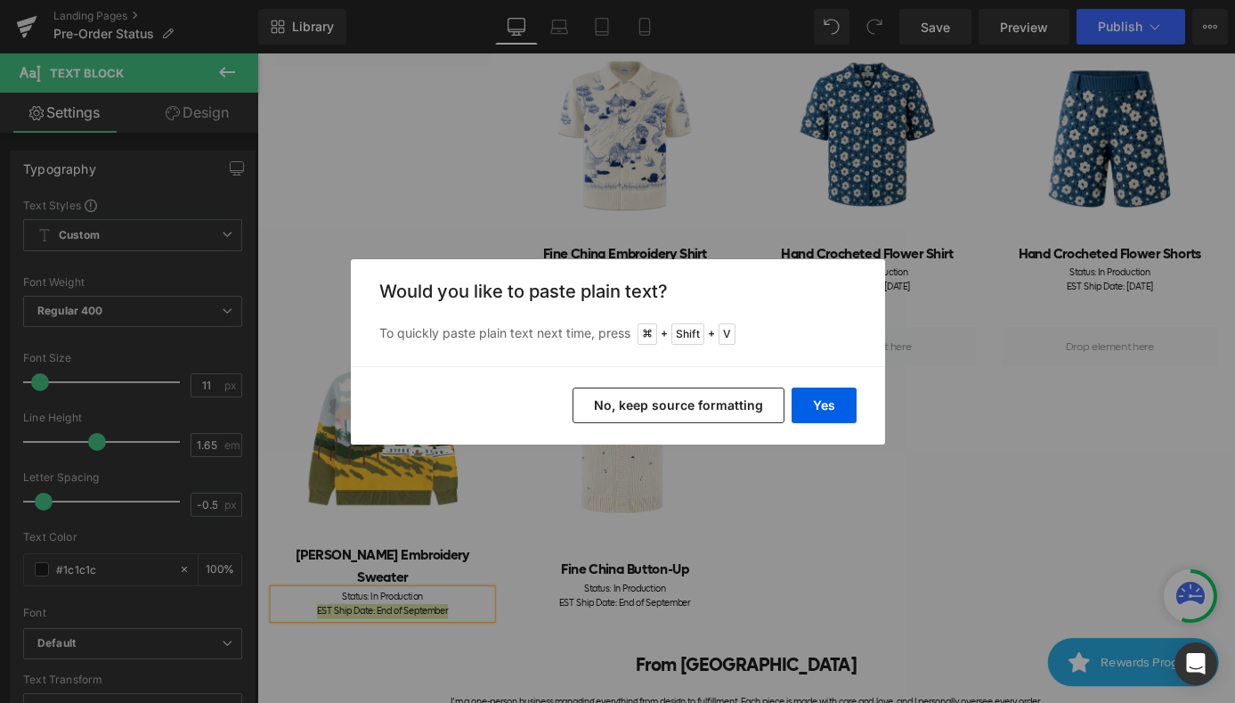
click at [823, 385] on div "Yes No, keep source formatting" at bounding box center [618, 405] width 534 height 78
click at [824, 398] on button "Yes" at bounding box center [824, 405] width 65 height 36
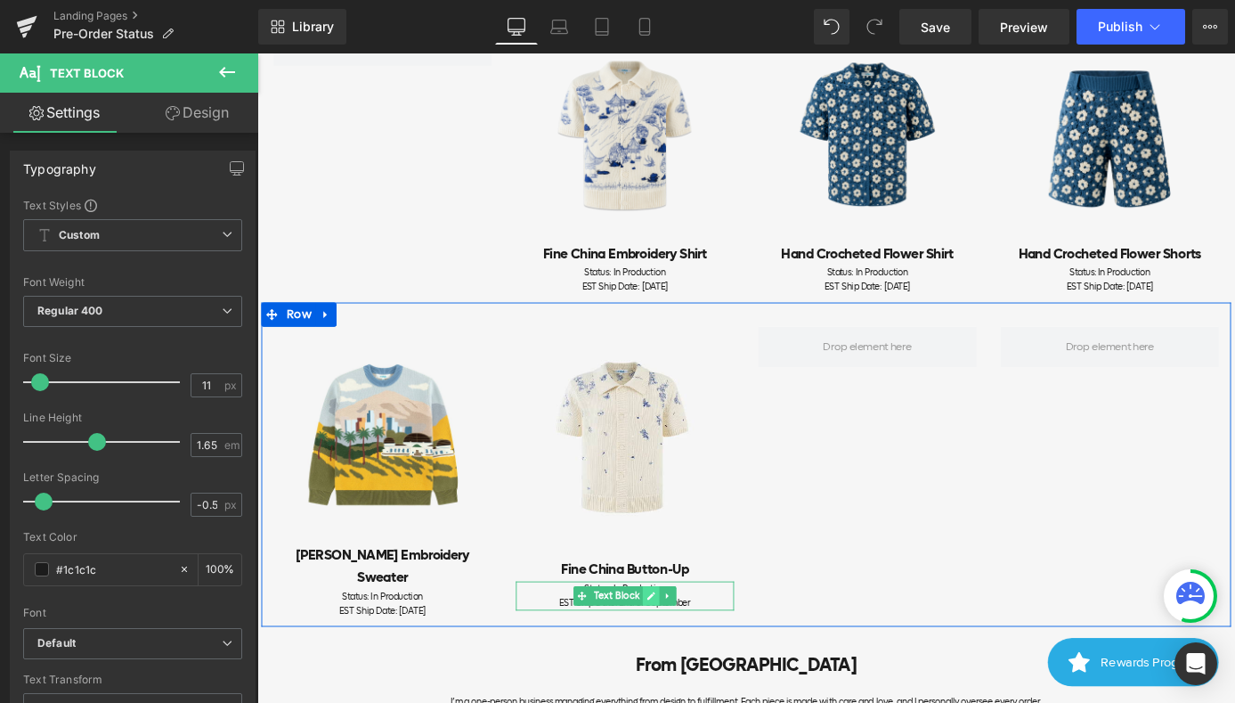
click at [693, 653] on icon at bounding box center [692, 651] width 10 height 11
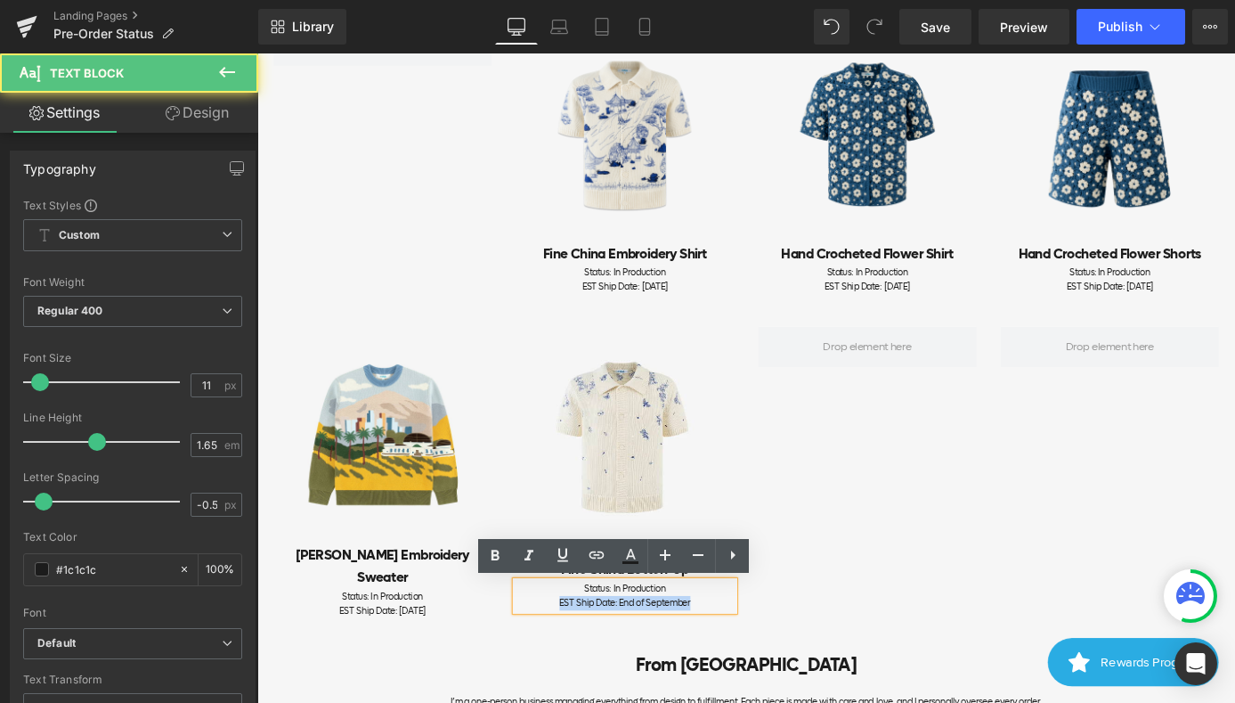
drag, startPoint x: 750, startPoint y: 654, endPoint x: 565, endPoint y: 654, distance: 185.2
click at [565, 654] on div "EST Ship Date: End of September" at bounding box center [662, 659] width 240 height 16
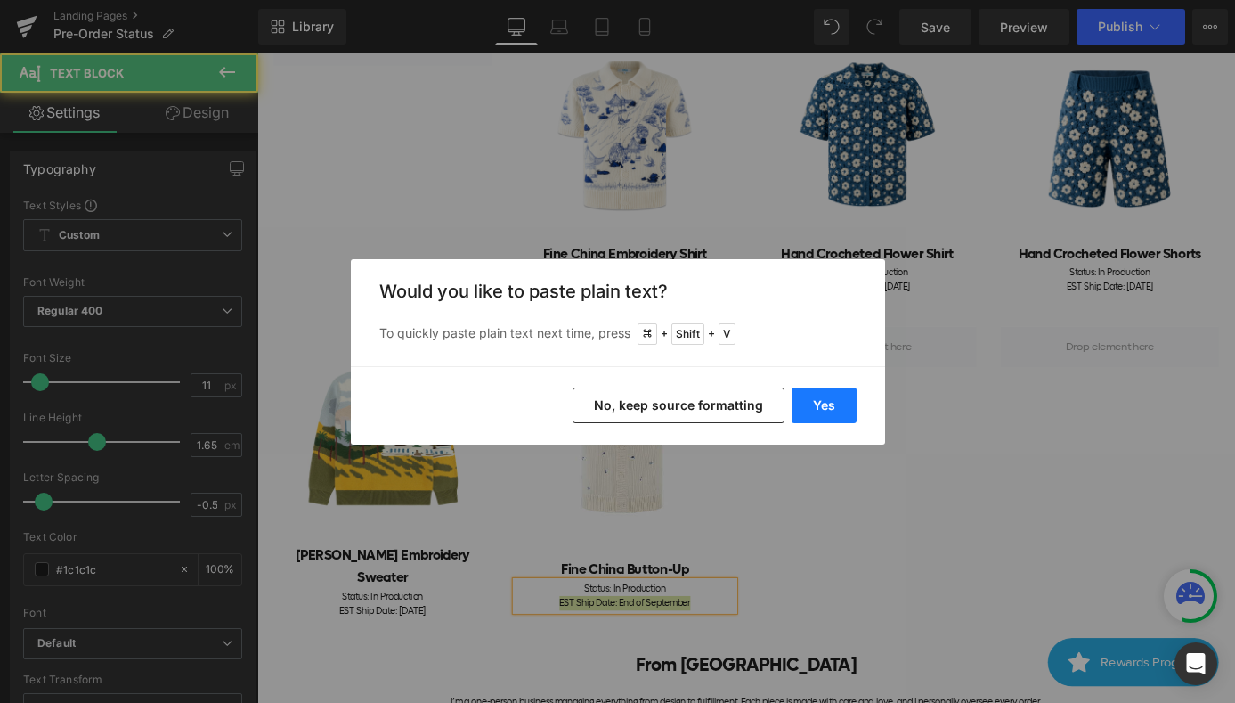
click at [812, 396] on button "Yes" at bounding box center [824, 405] width 65 height 36
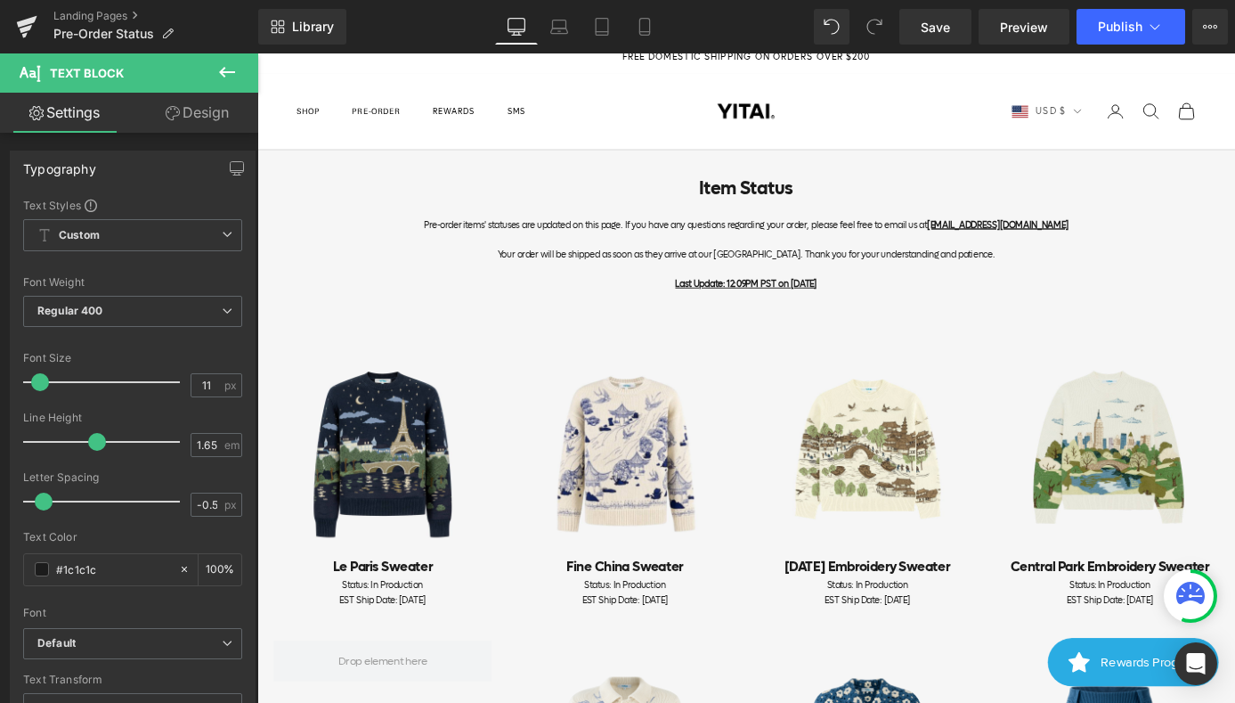
scroll to position [0, 0]
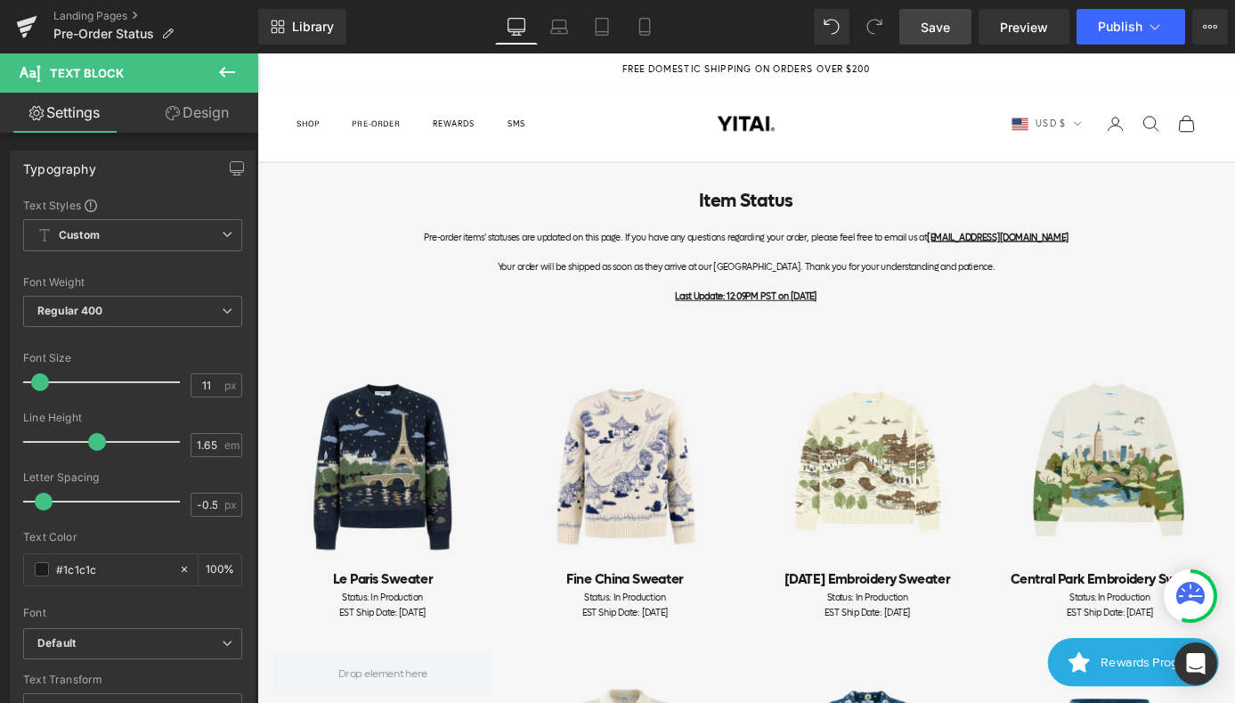
click at [944, 20] on span "Save" at bounding box center [935, 27] width 29 height 19
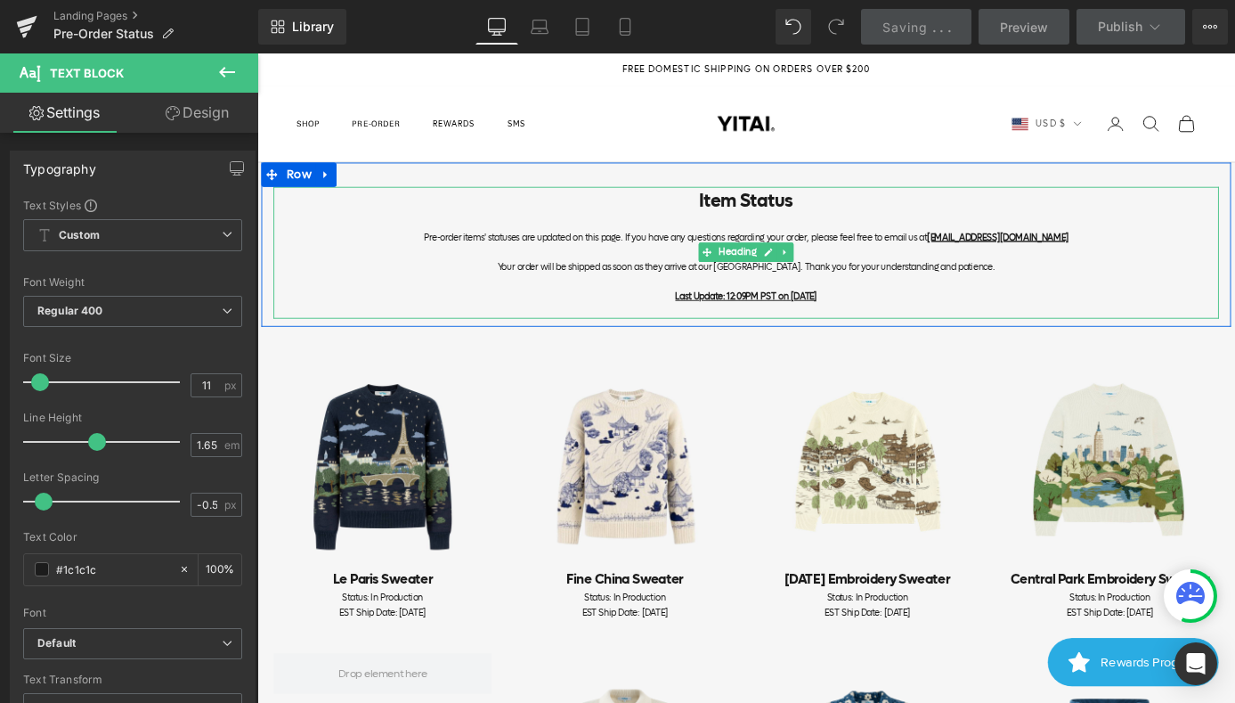
click at [907, 291] on div "Your order will be shipped as soon as they arrive at our [GEOGRAPHIC_DATA]. Tha…" at bounding box center [796, 289] width 1042 height 16
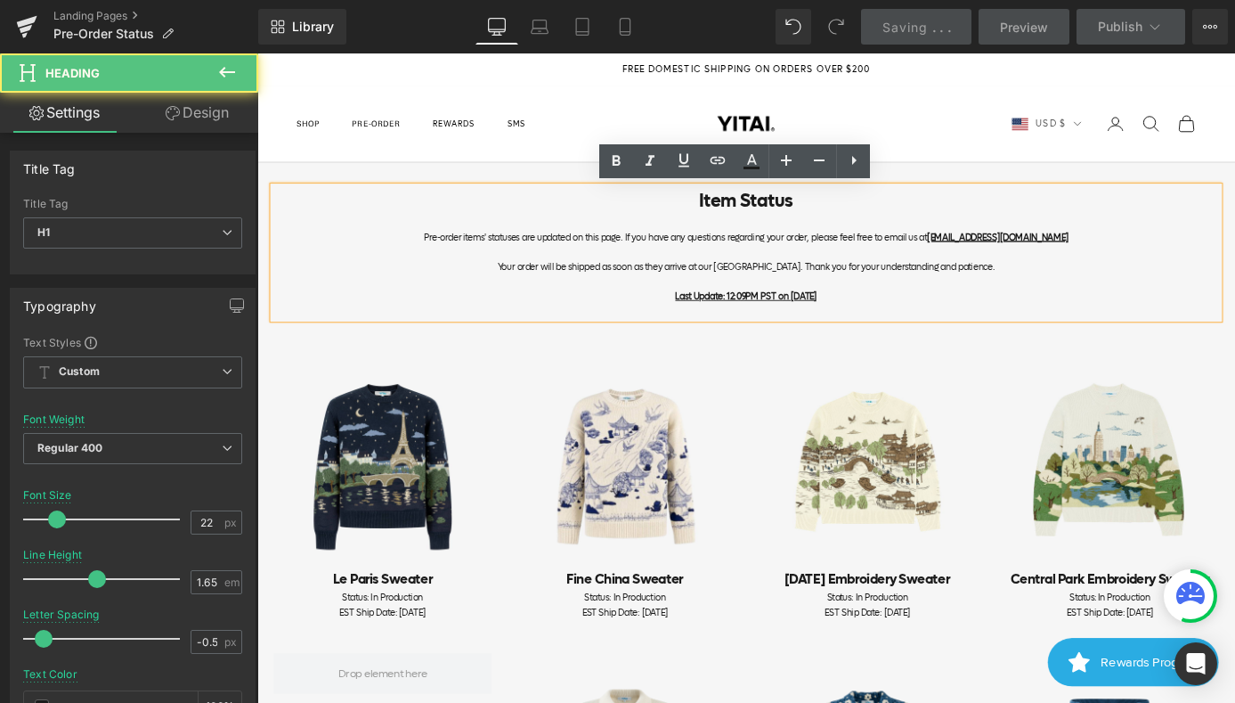
click at [904, 289] on div "Your order will be shipped as soon as they arrive at our [GEOGRAPHIC_DATA]. Tha…" at bounding box center [796, 289] width 1042 height 16
click at [844, 292] on div "Your order will be shipped as soon as they arrive at our [GEOGRAPHIC_DATA]. Tha…" at bounding box center [796, 289] width 1042 height 16
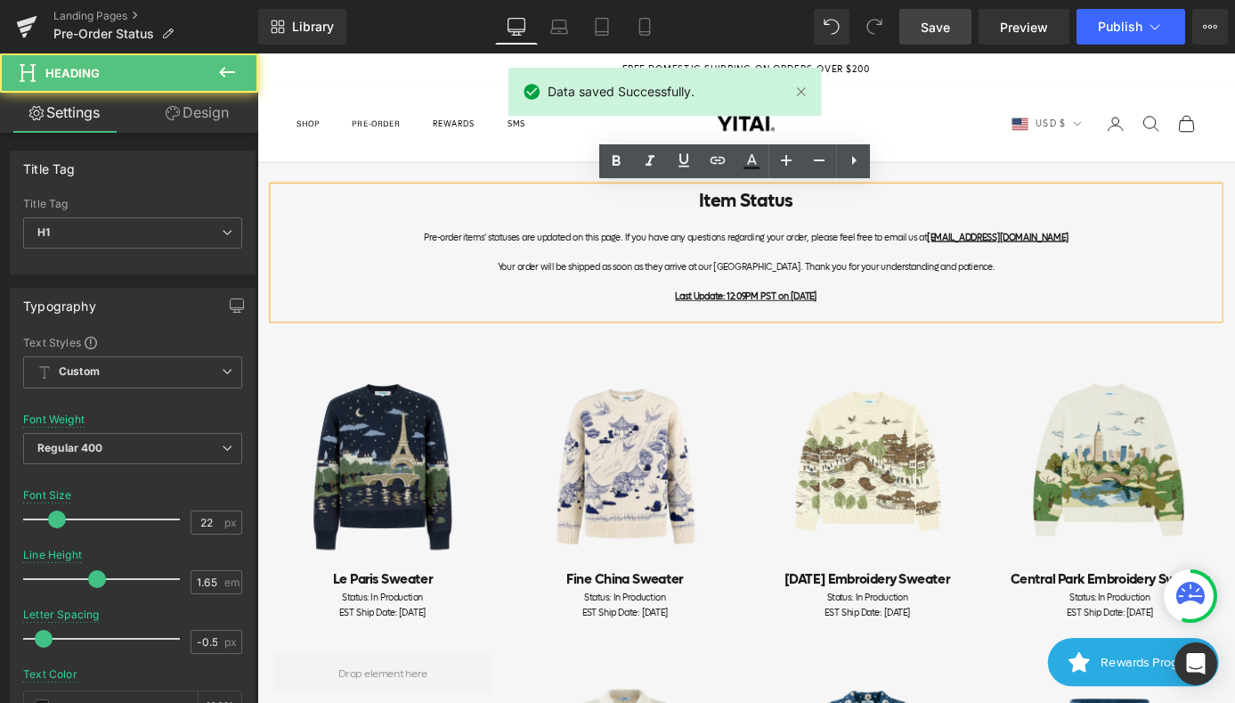
click at [542, 294] on div "Your order will be shipped as soon as they arrive at our [GEOGRAPHIC_DATA]. Tha…" at bounding box center [796, 289] width 1042 height 16
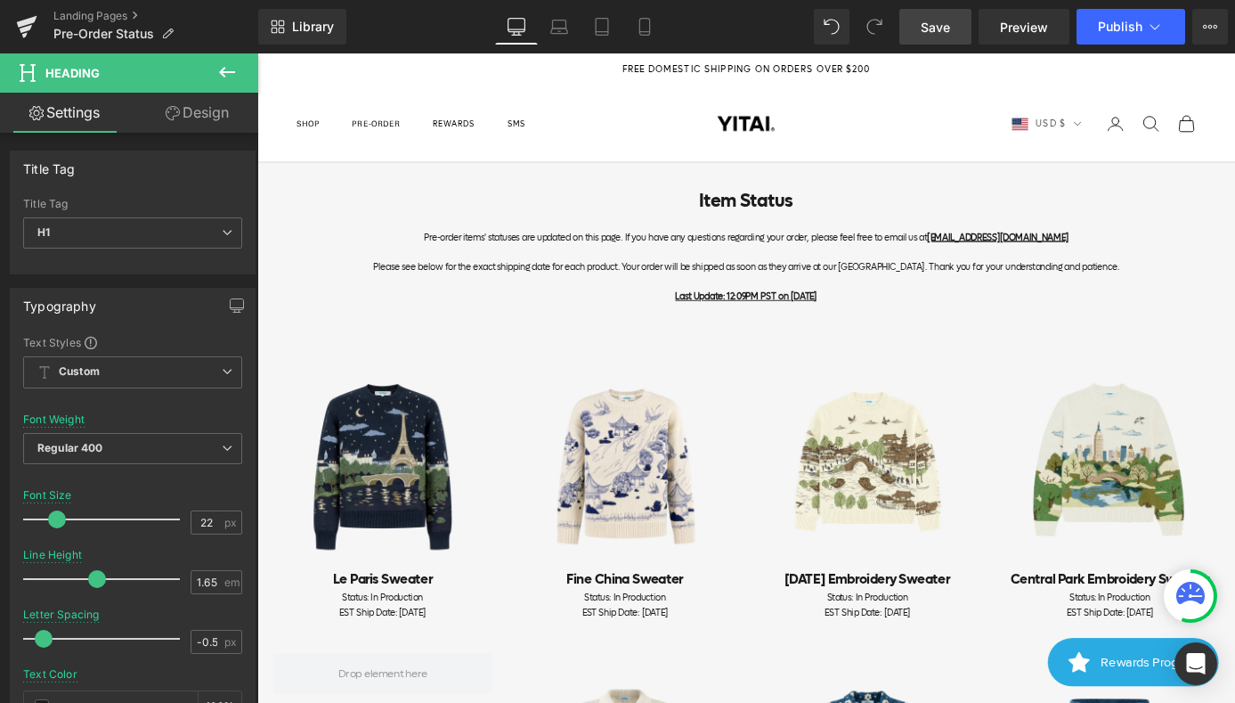
click at [950, 25] on span "Save" at bounding box center [935, 27] width 29 height 19
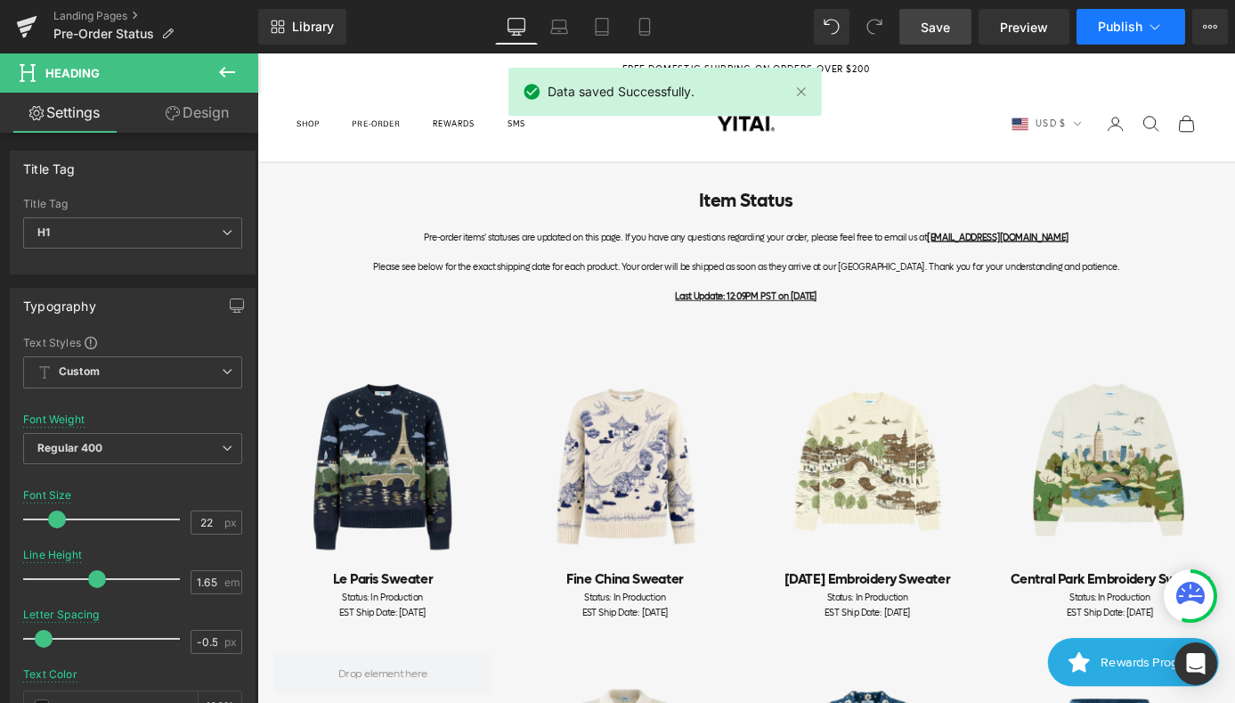
click at [1138, 28] on span "Publish" at bounding box center [1120, 27] width 45 height 14
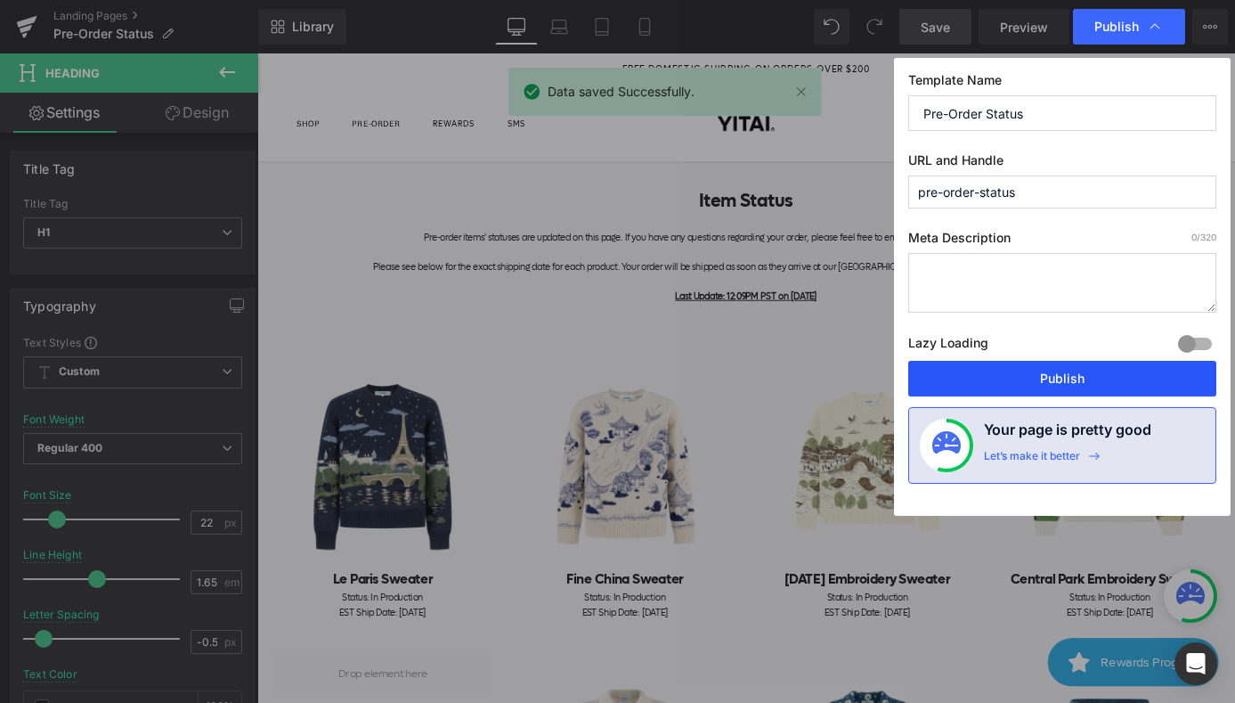
click at [1079, 388] on button "Publish" at bounding box center [1062, 379] width 308 height 36
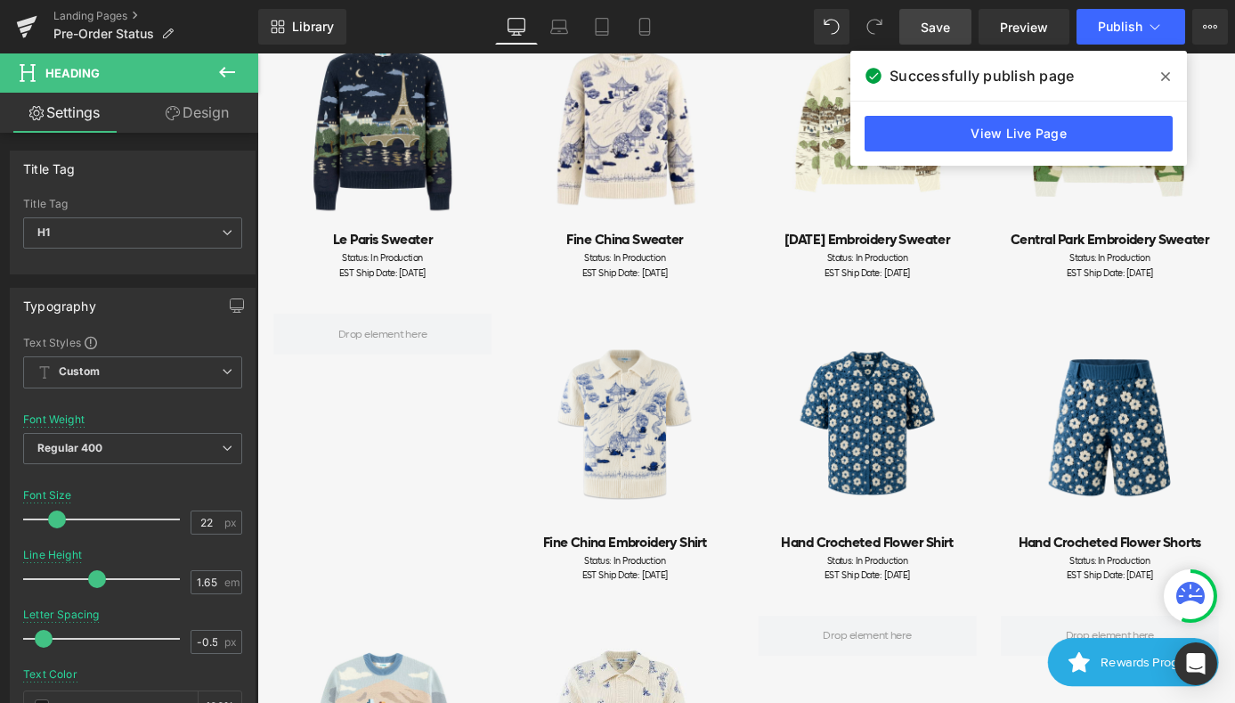
scroll to position [645, 0]
